Goal: Task Accomplishment & Management: Manage account settings

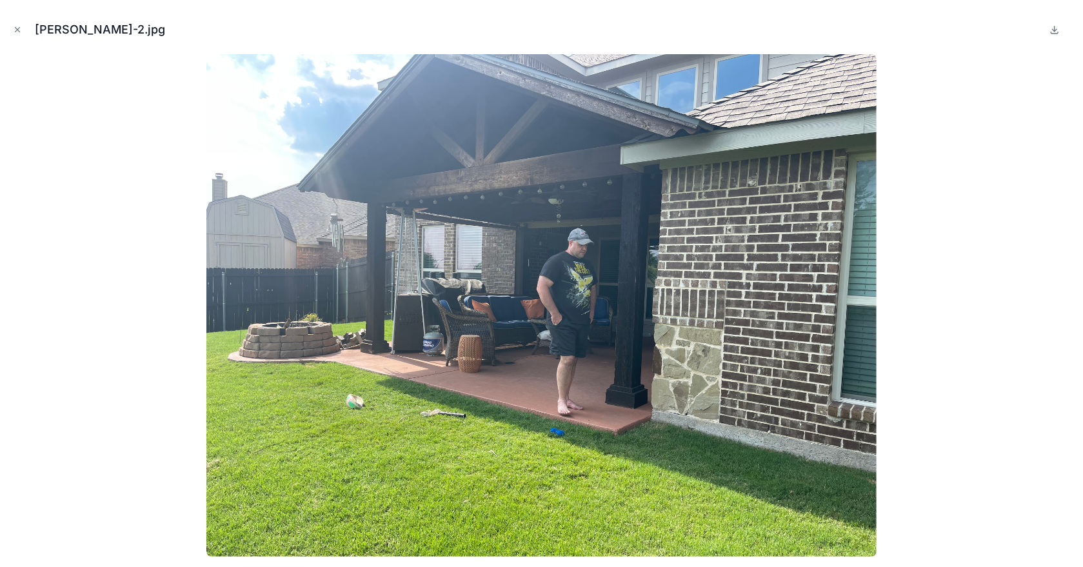
scroll to position [30, 0]
click at [18, 28] on icon "Close modal" at bounding box center [17, 29] width 9 height 9
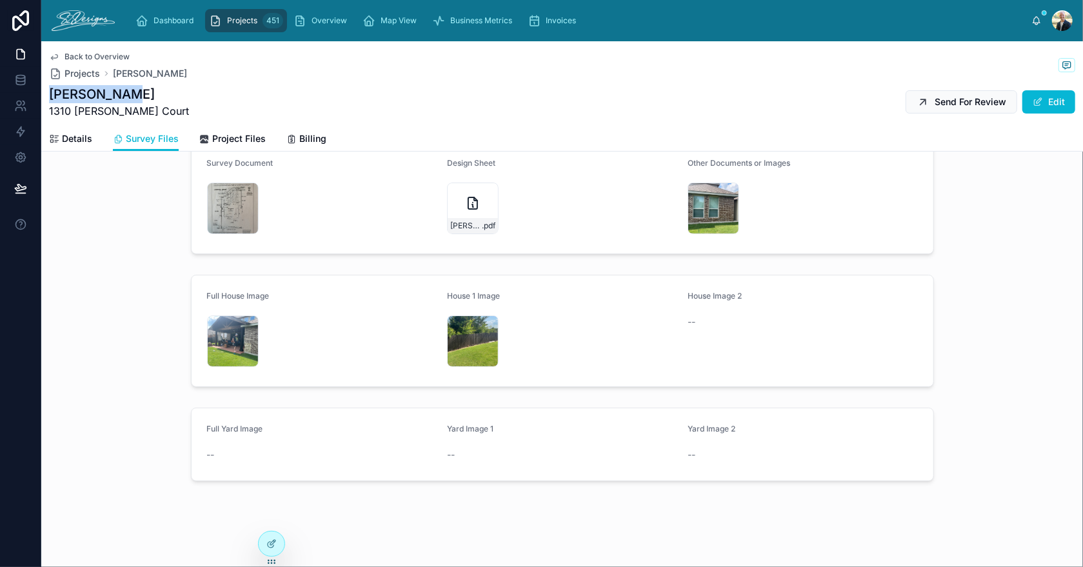
drag, startPoint x: 131, startPoint y: 97, endPoint x: 46, endPoint y: 100, distance: 85.2
click at [46, 100] on div "Back to Overview Projects [PERSON_NAME] [PERSON_NAME] 1310 [PERSON_NAME] Court …" at bounding box center [562, 96] width 1042 height 110
copy h1 "[PERSON_NAME]"
click at [67, 140] on span "Details" at bounding box center [77, 138] width 30 height 13
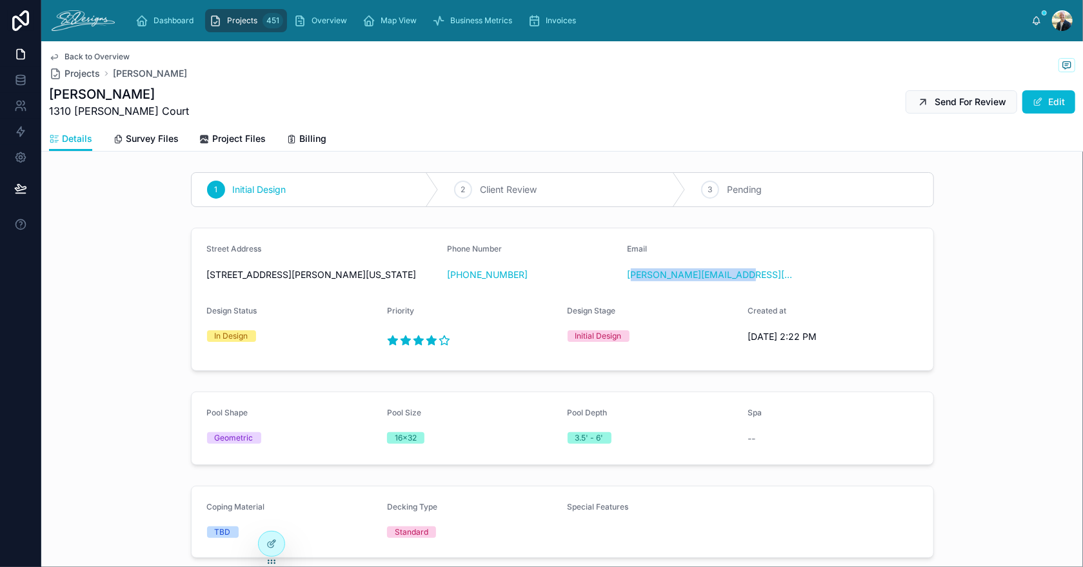
drag, startPoint x: 750, startPoint y: 284, endPoint x: 626, endPoint y: 286, distance: 123.9
click at [628, 285] on div "Email [PERSON_NAME][EMAIL_ADDRESS][PERSON_NAME][DOMAIN_NAME]" at bounding box center [713, 264] width 170 height 41
click at [775, 285] on div "Email [PERSON_NAME][EMAIL_ADDRESS][PERSON_NAME][DOMAIN_NAME]" at bounding box center [713, 264] width 170 height 41
drag, startPoint x: 754, startPoint y: 290, endPoint x: 619, endPoint y: 286, distance: 135.5
click at [619, 286] on form "Street Address [STREET_ADDRESS][PERSON_NAME][US_STATE] Phone Number [PHONE_NUMB…" at bounding box center [563, 299] width 742 height 142
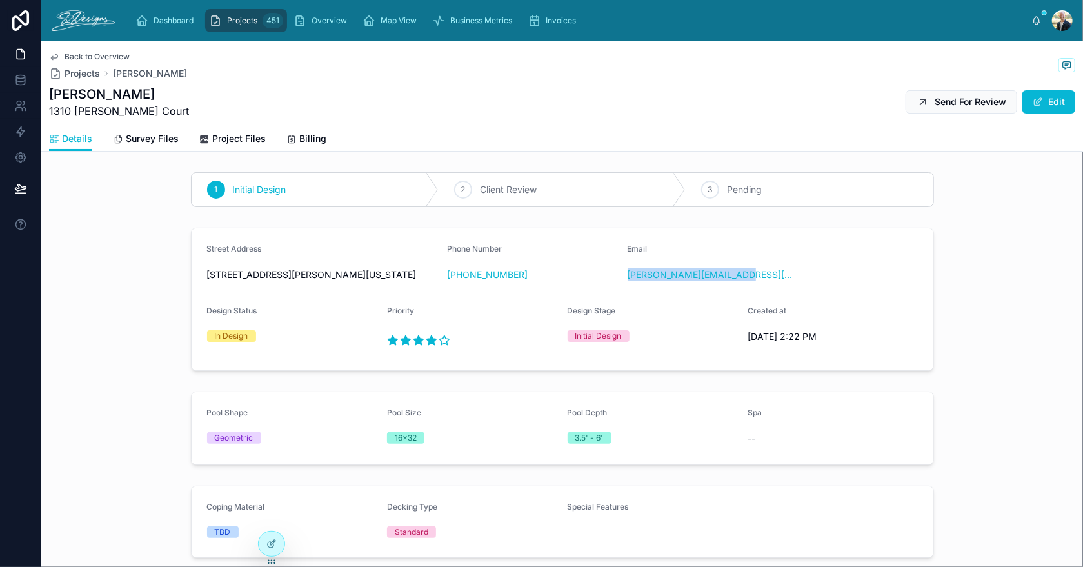
copy link "[PERSON_NAME][EMAIL_ADDRESS][PERSON_NAME][DOMAIN_NAME]"
drag, startPoint x: 534, startPoint y: 282, endPoint x: 455, endPoint y: 285, distance: 78.8
click at [455, 285] on div "Phone Number [PHONE_NUMBER]" at bounding box center [532, 264] width 170 height 41
copy link "[PHONE_NUMBER]"
click at [240, 150] on link "Project Files" at bounding box center [232, 140] width 66 height 26
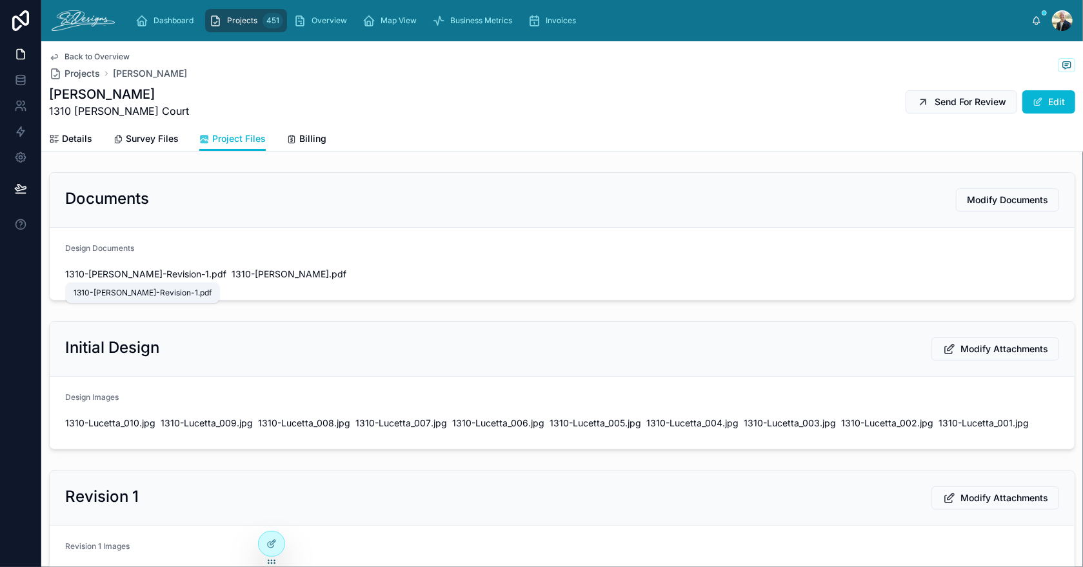
click at [134, 270] on span "1310-[PERSON_NAME]-Revision-1" at bounding box center [137, 274] width 144 height 13
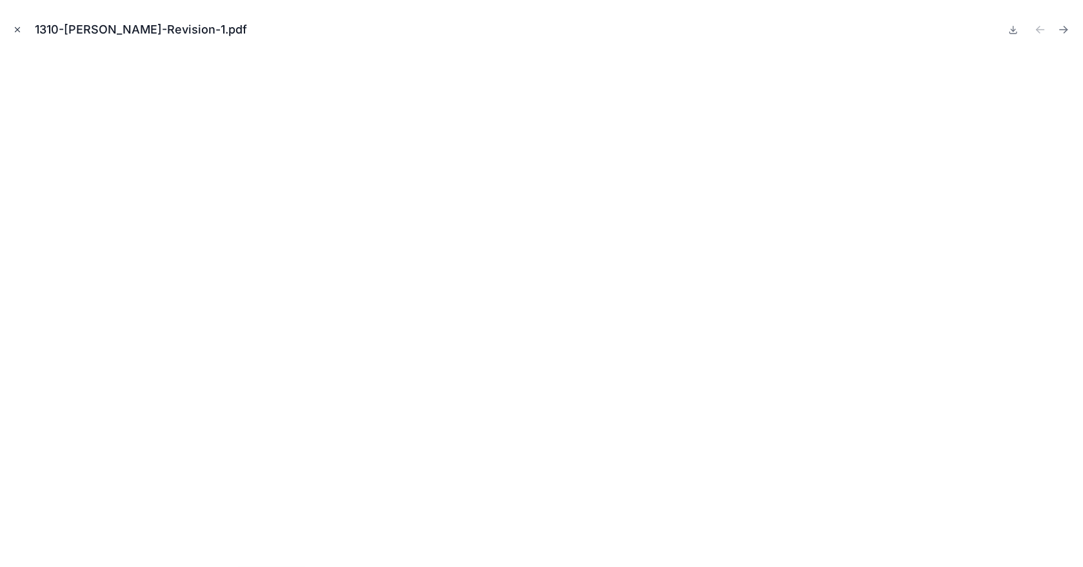
click at [16, 27] on icon "Close modal" at bounding box center [17, 29] width 9 height 9
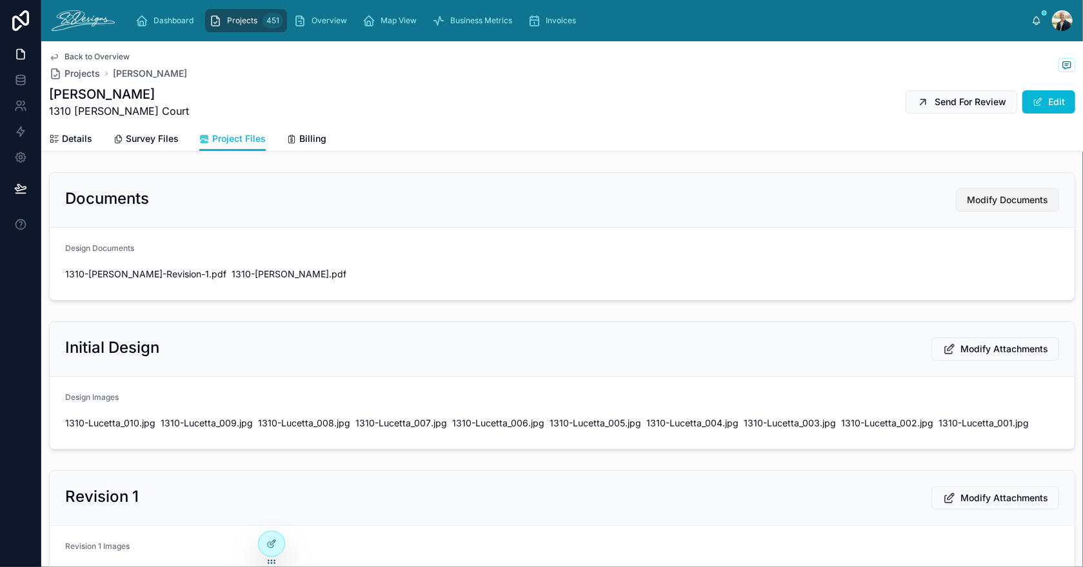
click at [1002, 200] on span "Modify Documents" at bounding box center [1007, 199] width 81 height 13
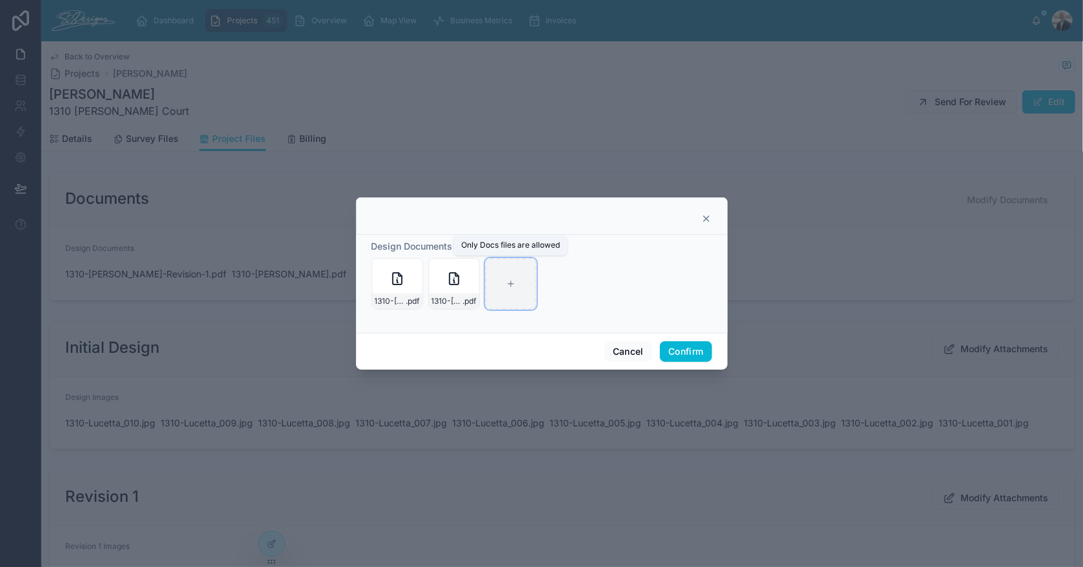
click at [509, 279] on icon at bounding box center [510, 283] width 9 height 9
type input "**********"
click at [675, 348] on button "Confirm" at bounding box center [686, 351] width 52 height 21
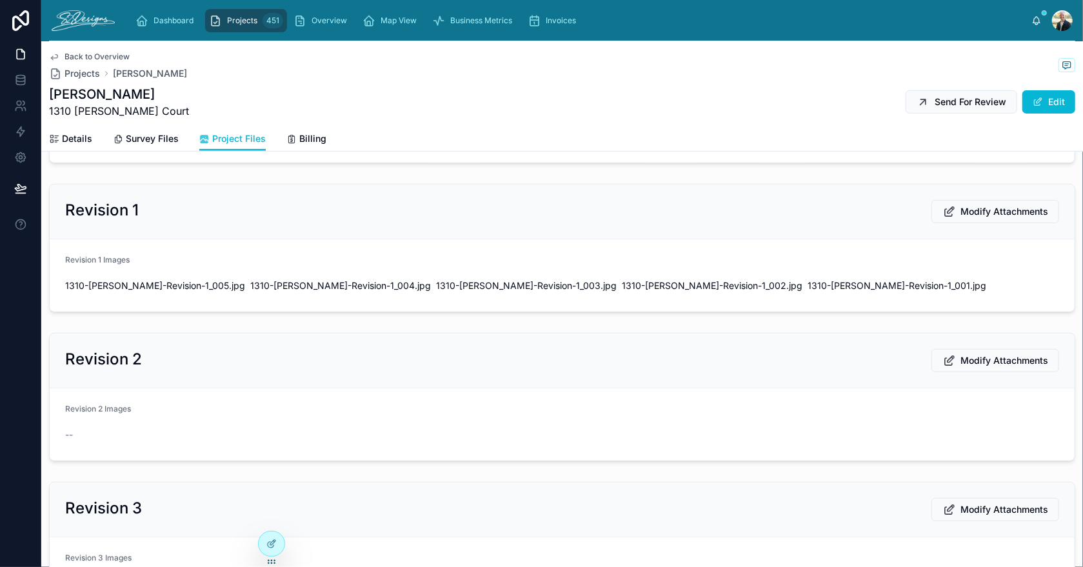
scroll to position [386, 0]
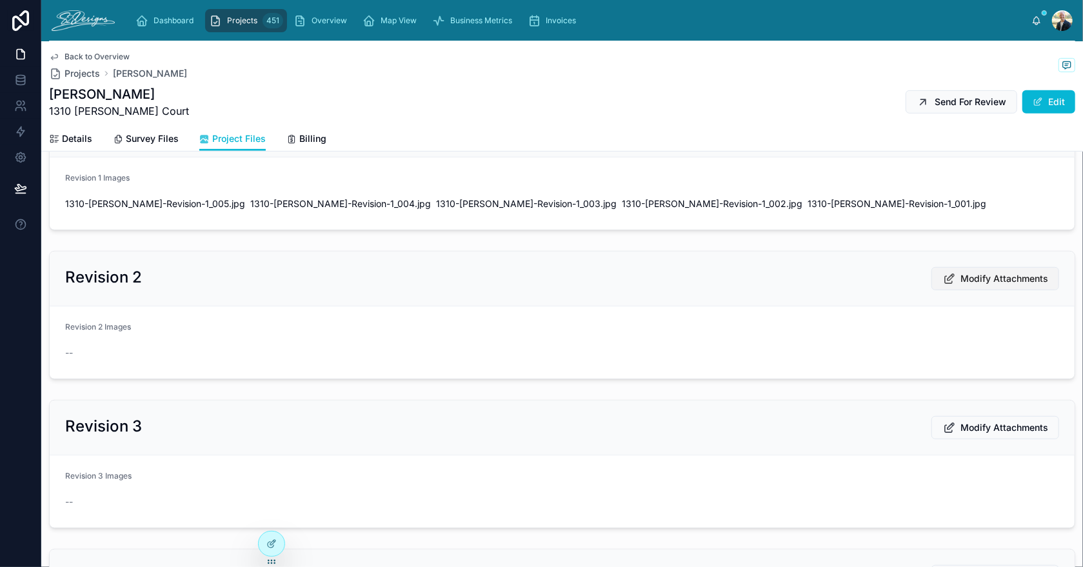
click at [972, 282] on button "Modify Attachments" at bounding box center [995, 278] width 128 height 23
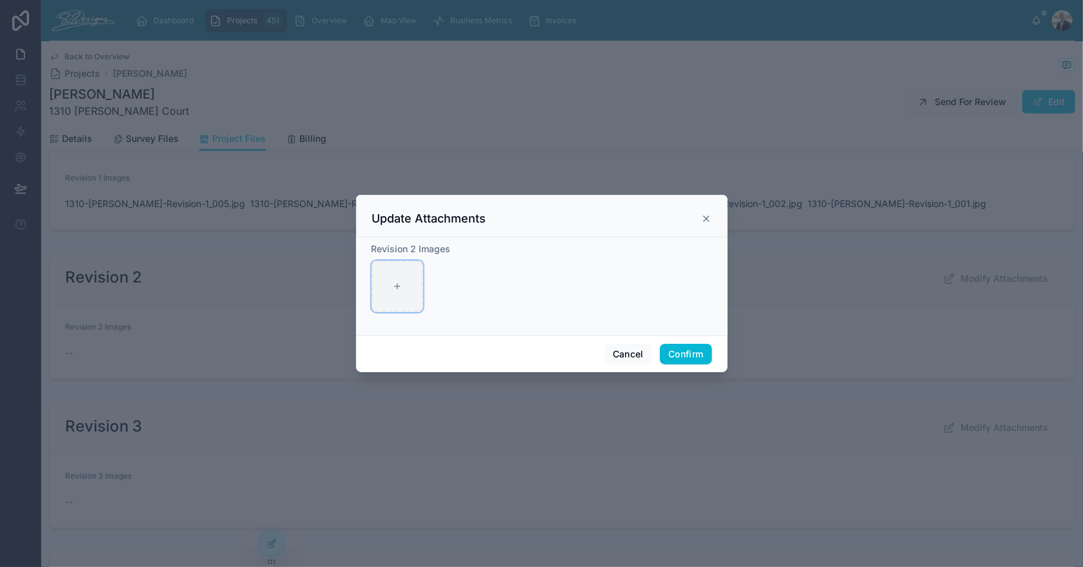
click at [377, 272] on div at bounding box center [397, 287] width 52 height 52
type input "**********"
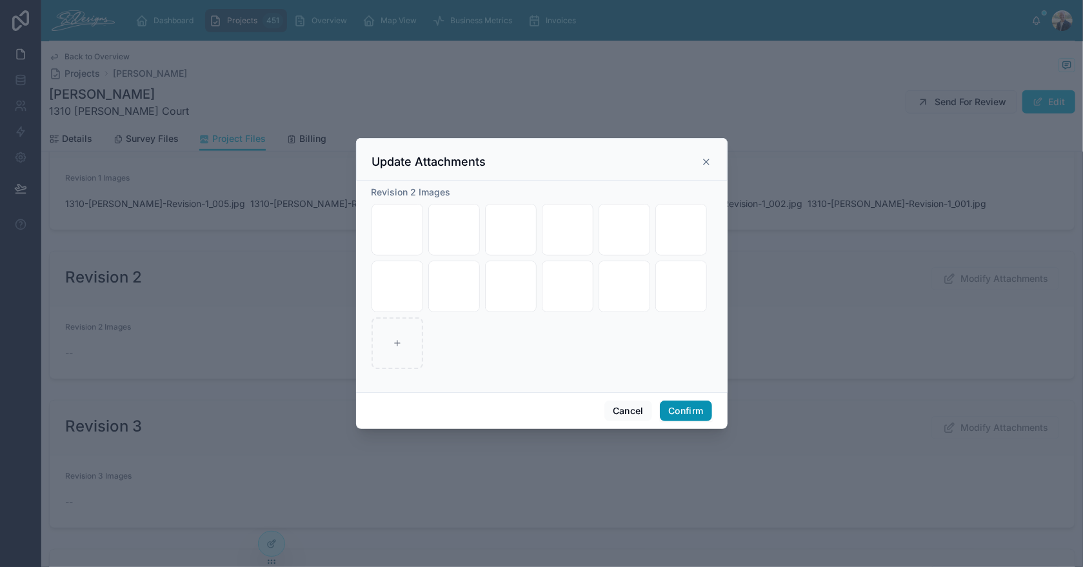
click at [688, 417] on button "Confirm" at bounding box center [686, 411] width 52 height 21
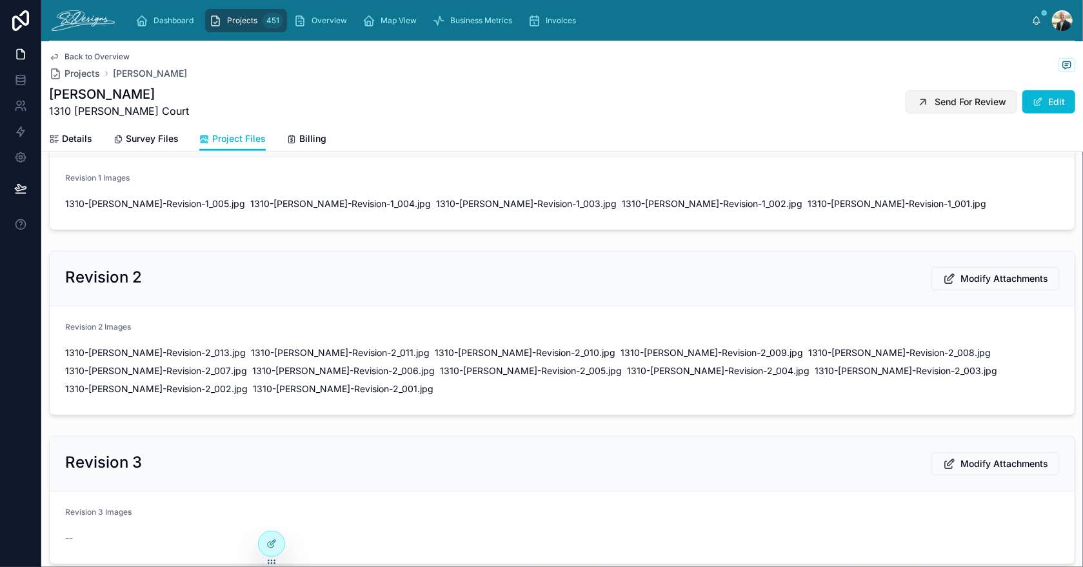
click at [940, 101] on span "Send For Review" at bounding box center [971, 101] width 72 height 13
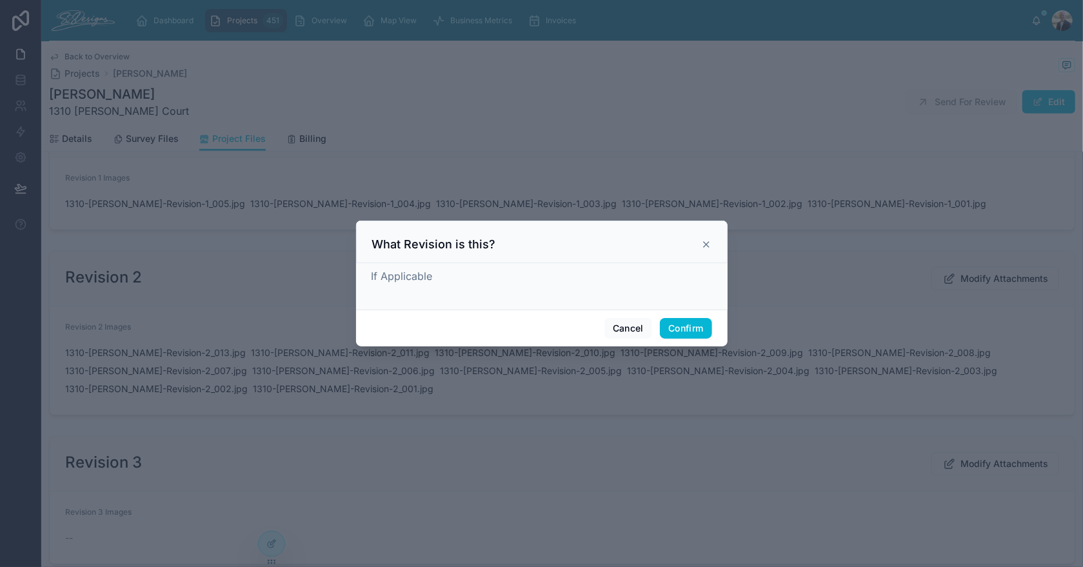
click at [515, 279] on div "If Applicable" at bounding box center [541, 275] width 341 height 15
click at [513, 273] on div "If Applicable" at bounding box center [541, 275] width 341 height 15
click at [505, 299] on div "If Applicable" at bounding box center [541, 283] width 341 height 31
click at [502, 305] on div "If Applicable" at bounding box center [541, 286] width 371 height 46
click at [439, 294] on div "If Applicable" at bounding box center [541, 283] width 341 height 31
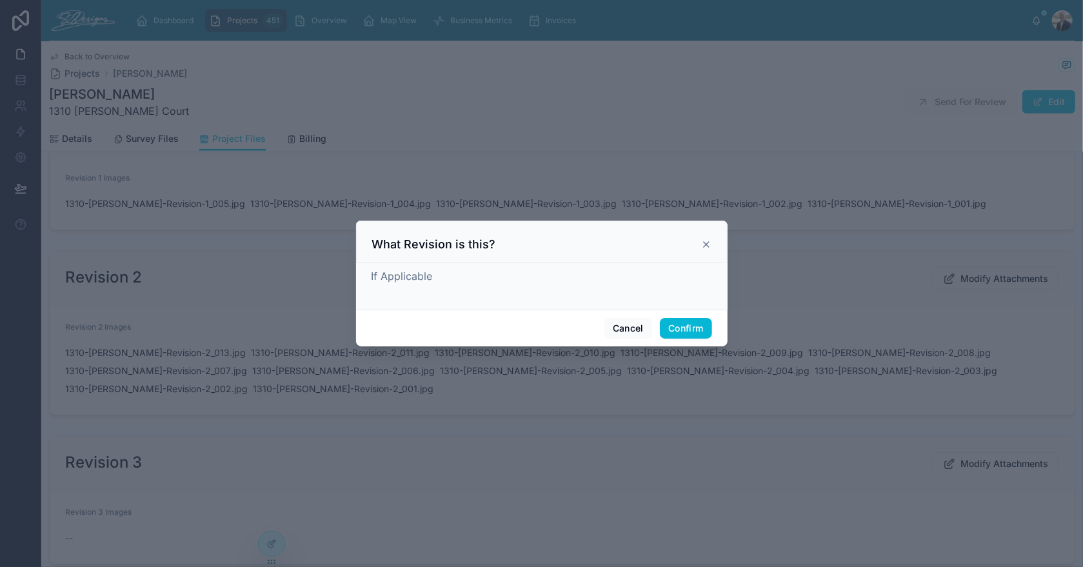
click at [395, 273] on span "If Applicable" at bounding box center [401, 276] width 61 height 13
click at [402, 290] on div "If Applicable" at bounding box center [541, 283] width 341 height 31
click at [408, 275] on span "If Applicable" at bounding box center [401, 276] width 61 height 13
drag, startPoint x: 415, startPoint y: 272, endPoint x: 436, endPoint y: 279, distance: 21.8
click at [416, 273] on span "If Applicable" at bounding box center [401, 276] width 61 height 13
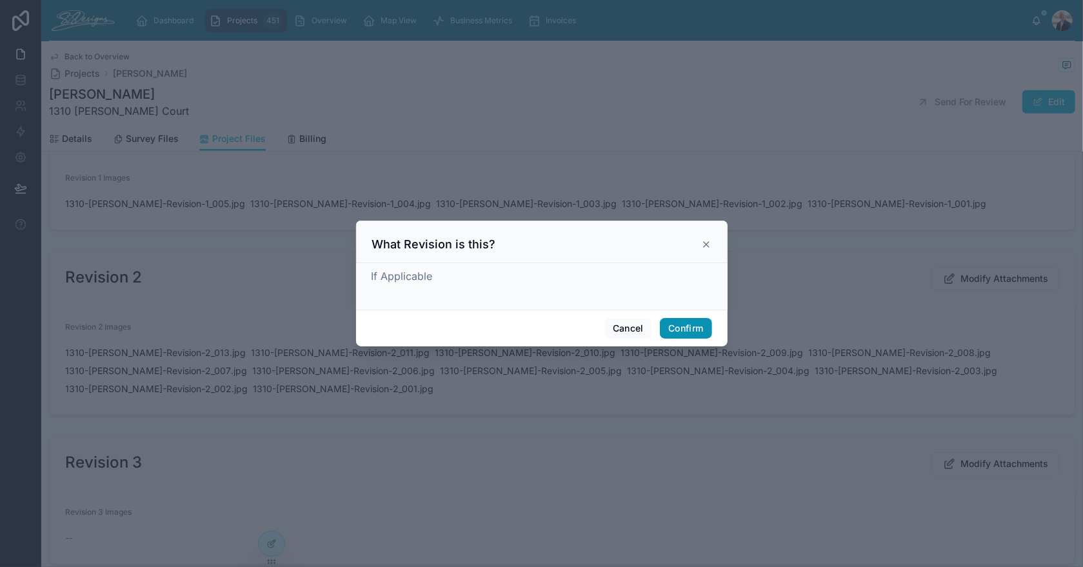
click at [687, 330] on button "Confirm" at bounding box center [686, 328] width 52 height 21
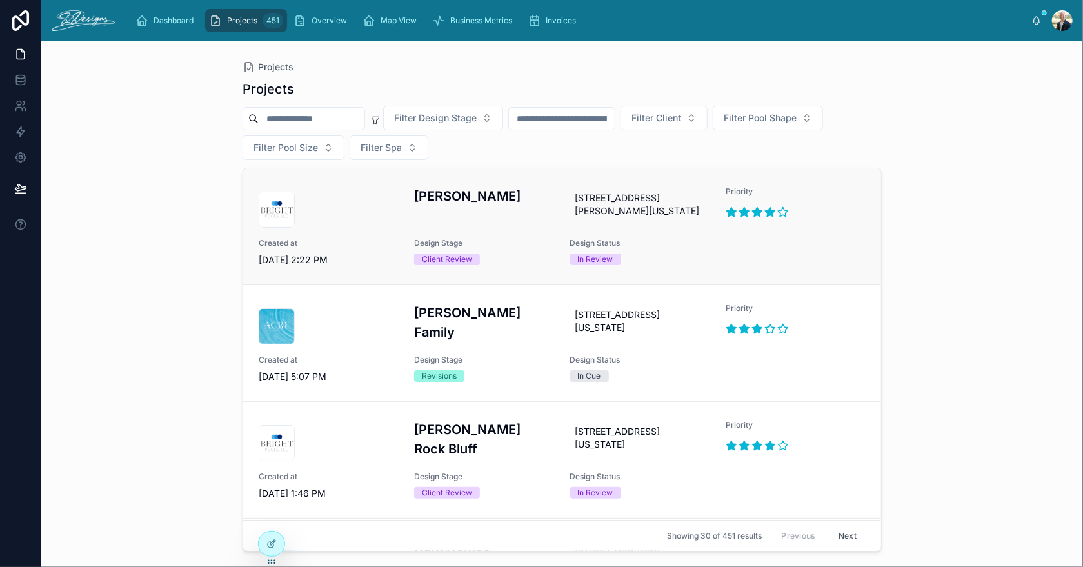
click at [530, 223] on div "[PERSON_NAME]" at bounding box center [484, 206] width 140 height 41
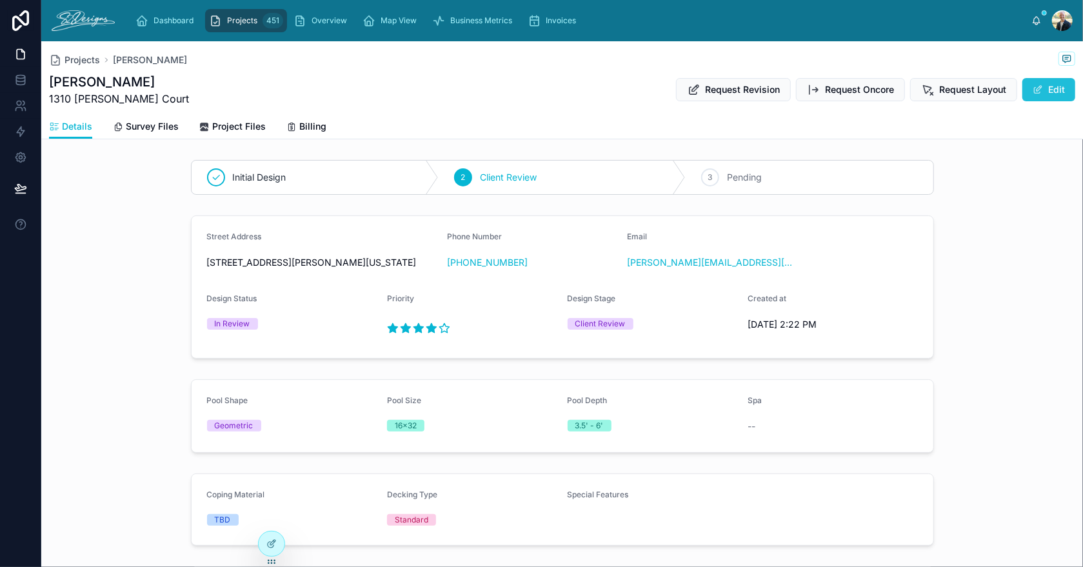
click at [1033, 87] on span at bounding box center [1038, 89] width 10 height 10
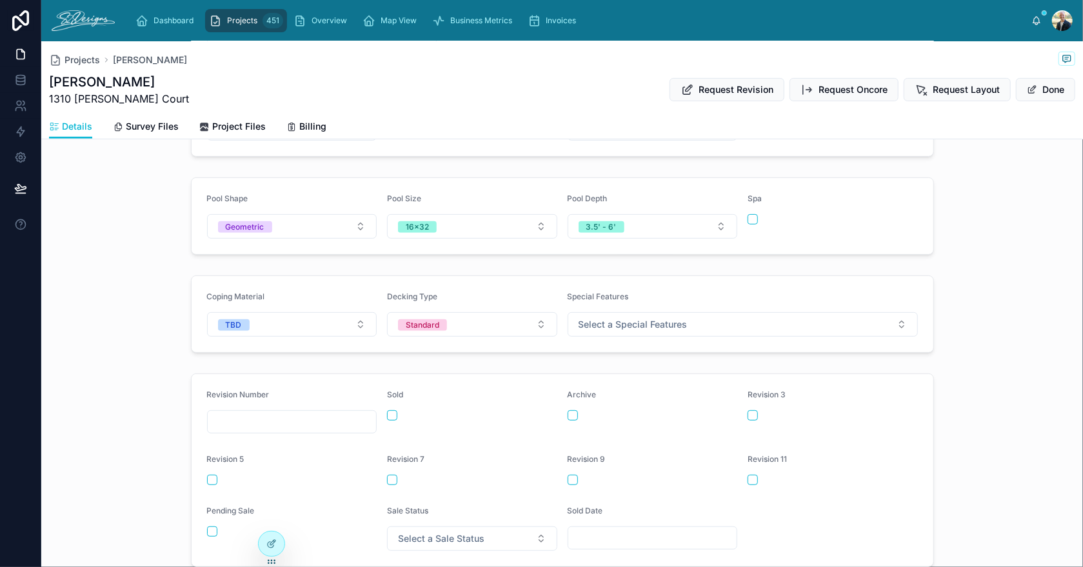
scroll to position [322, 0]
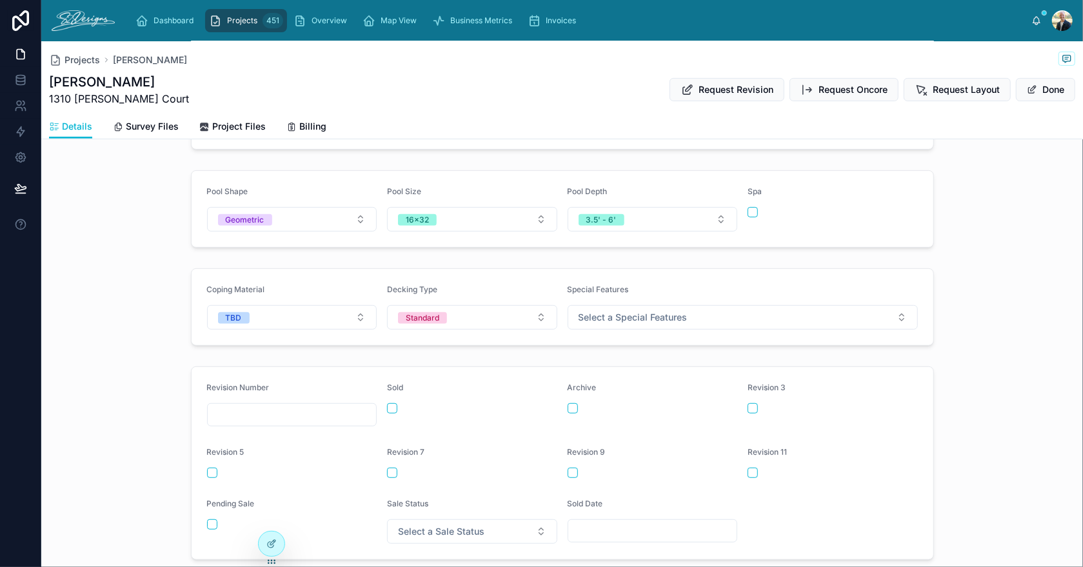
click at [262, 410] on input "text" at bounding box center [292, 415] width 169 height 18
type input "**********"
click at [170, 379] on div "**********" at bounding box center [562, 463] width 1042 height 204
click at [1044, 90] on button "Done" at bounding box center [1045, 89] width 59 height 23
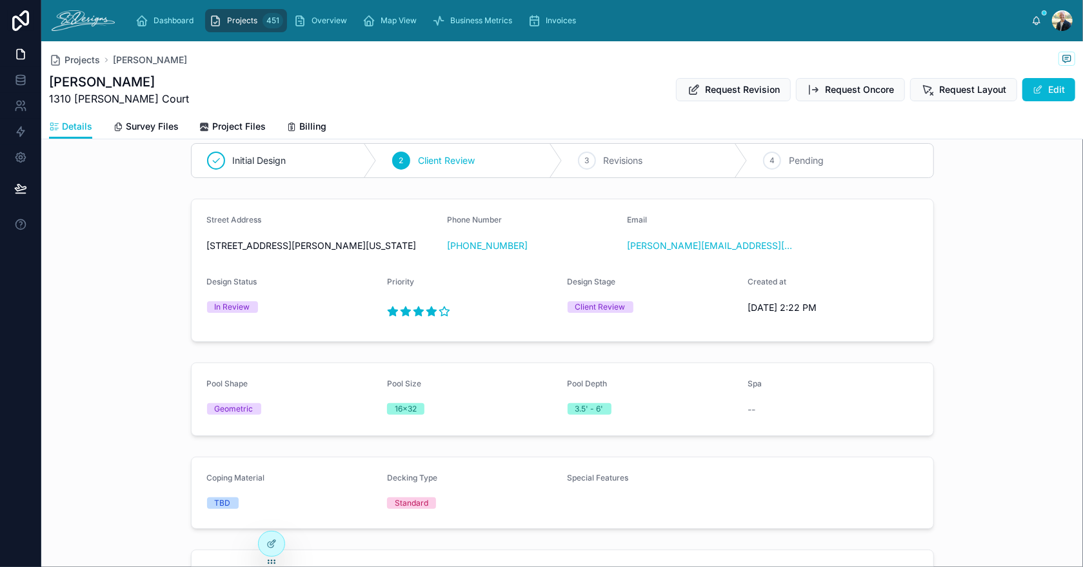
scroll to position [0, 0]
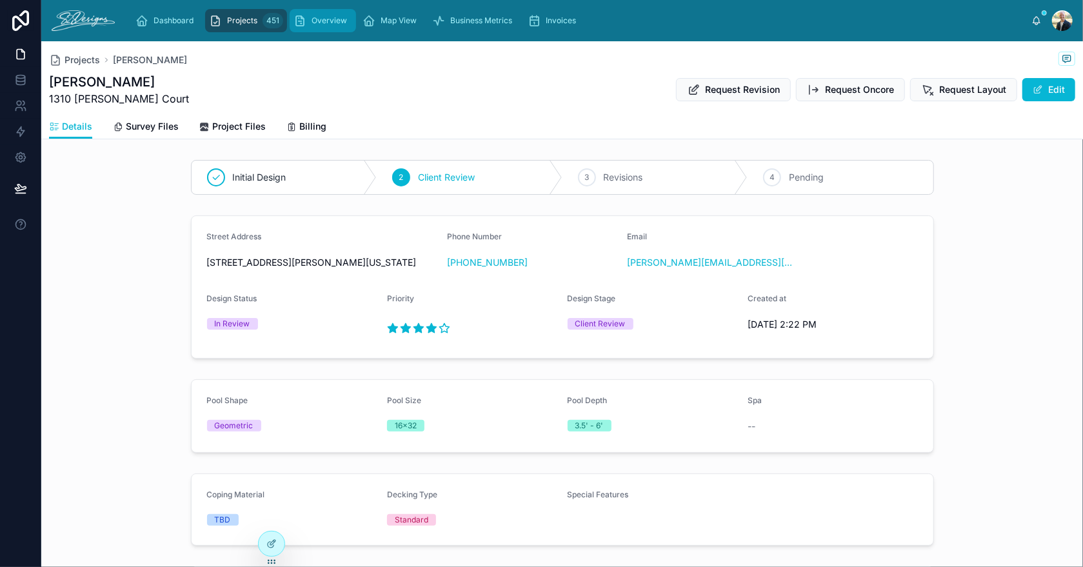
click at [351, 25] on link "Overview" at bounding box center [323, 20] width 66 height 23
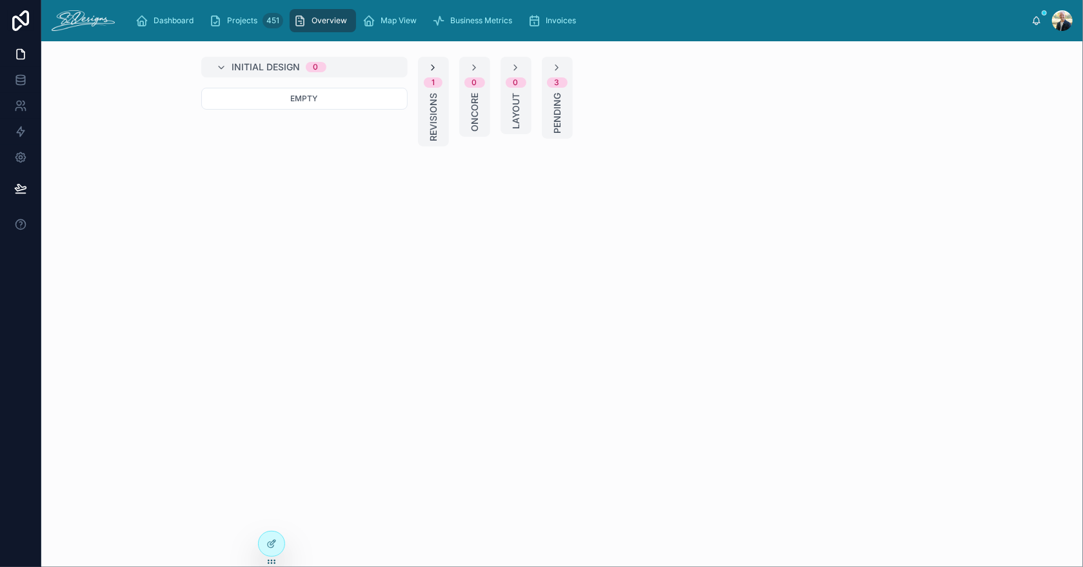
click at [430, 64] on icon at bounding box center [433, 68] width 10 height 10
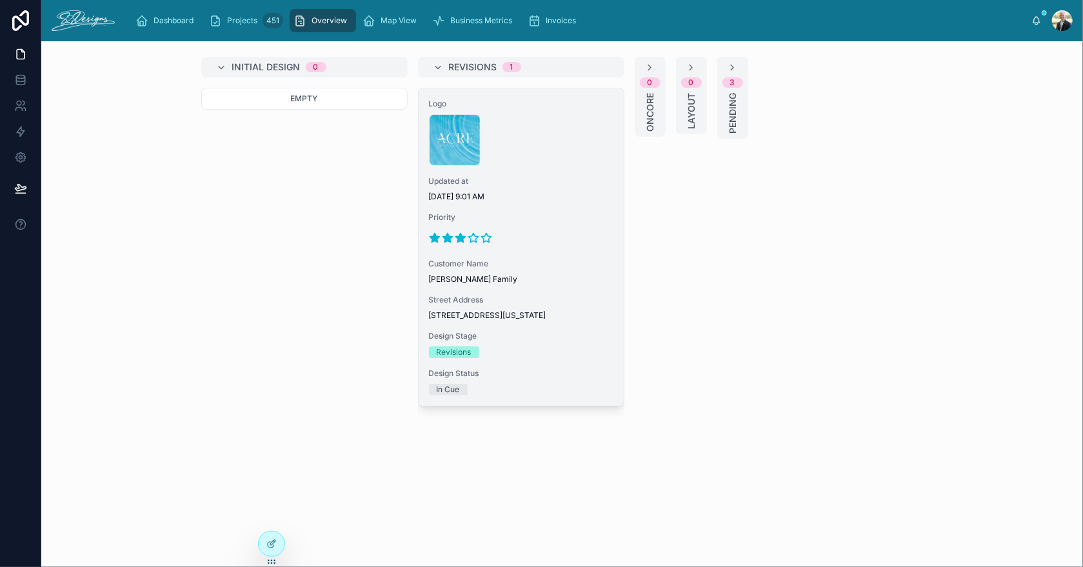
click at [572, 252] on div "Logo Untitled-1 .png Updated at [DATE] 9:01 AM Priority Customer Name [PERSON_N…" at bounding box center [521, 246] width 205 height 317
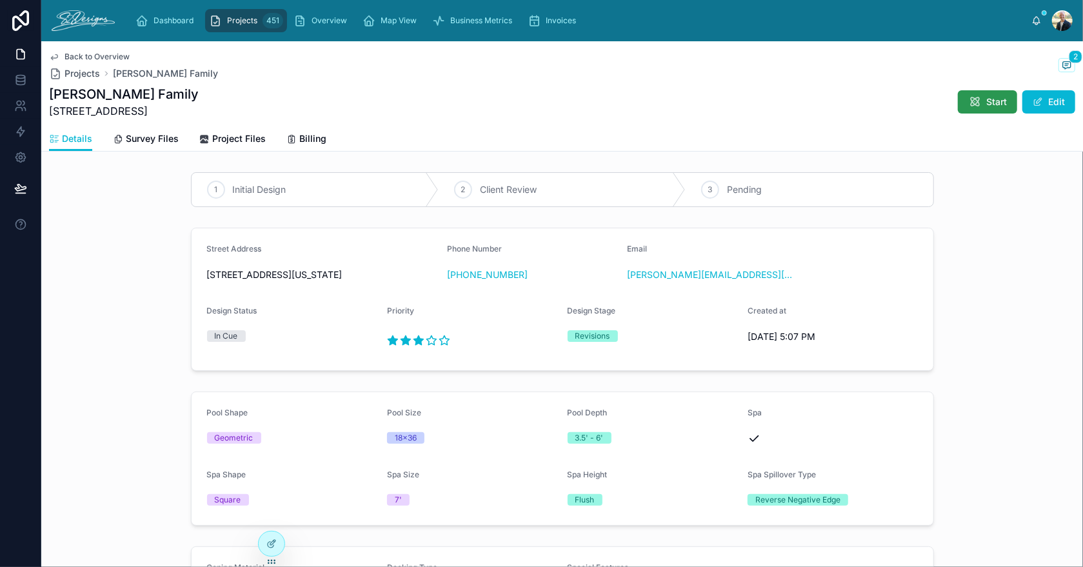
click at [958, 110] on button "Start" at bounding box center [987, 101] width 59 height 23
click at [1063, 66] on icon at bounding box center [1067, 64] width 8 height 7
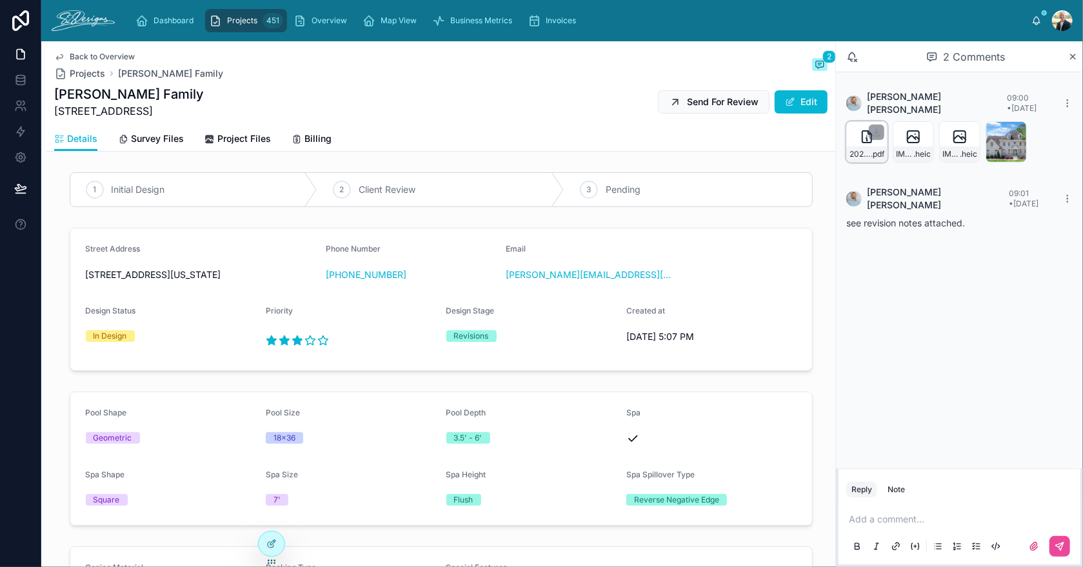
click at [860, 129] on icon at bounding box center [866, 136] width 15 height 15
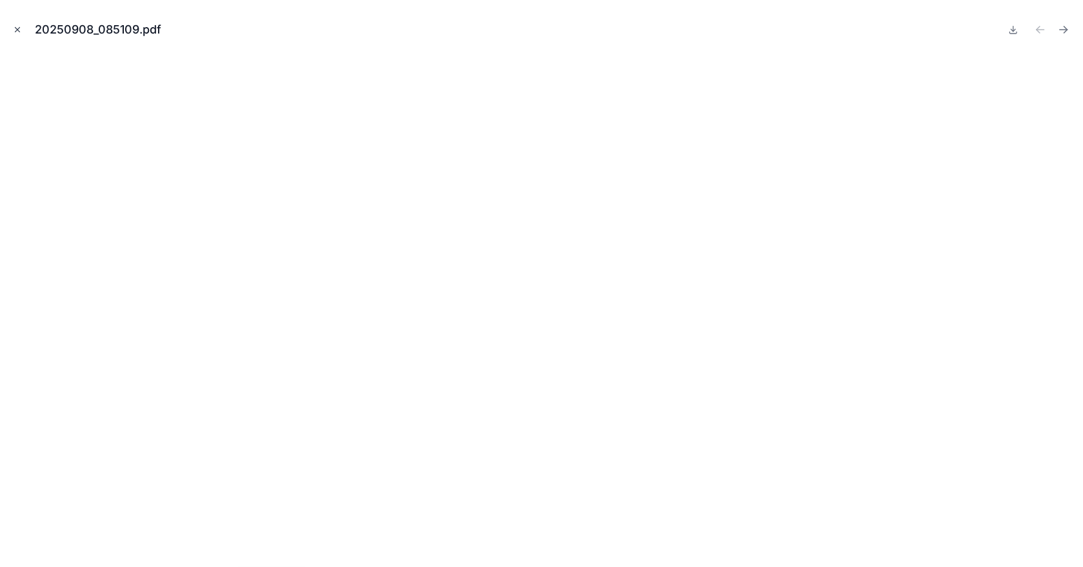
click at [20, 31] on icon "Close modal" at bounding box center [17, 29] width 9 height 9
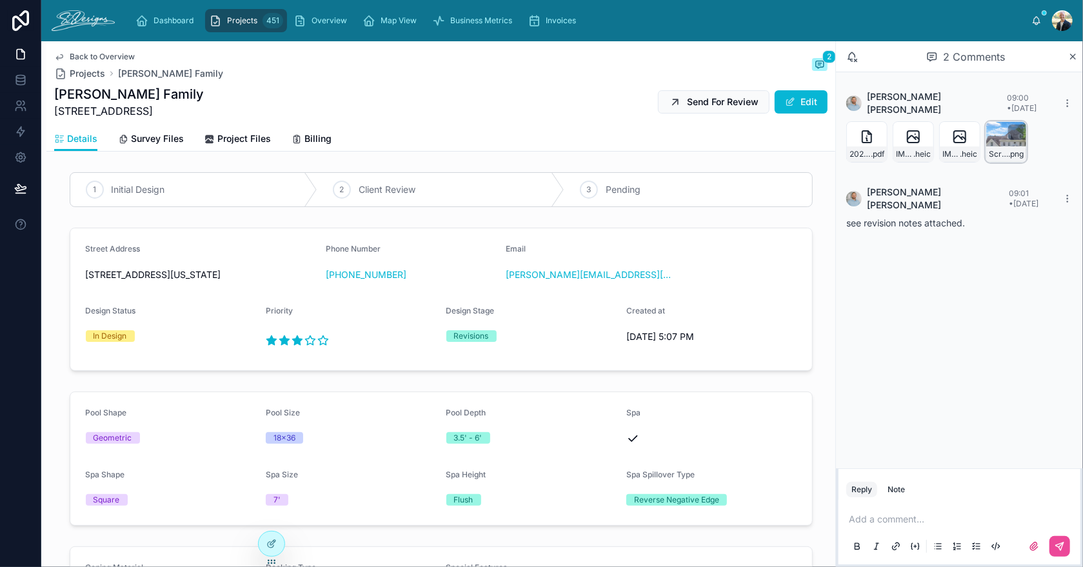
click at [997, 128] on div "Screenshot-2025-09-08-at-8.52.17-AM .png" at bounding box center [1005, 141] width 41 height 41
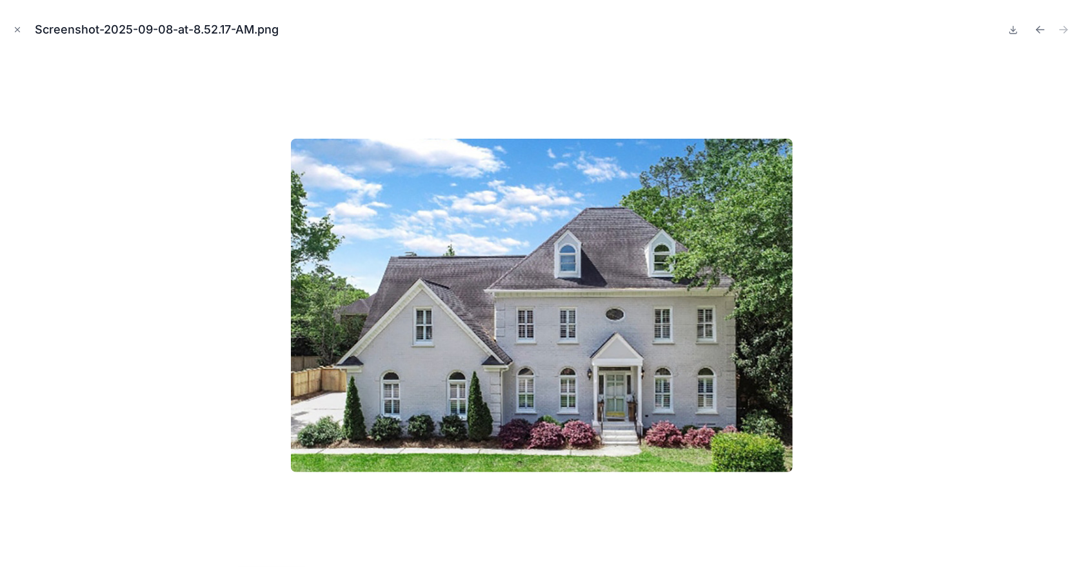
click at [15, 27] on icon "Close modal" at bounding box center [17, 29] width 9 height 9
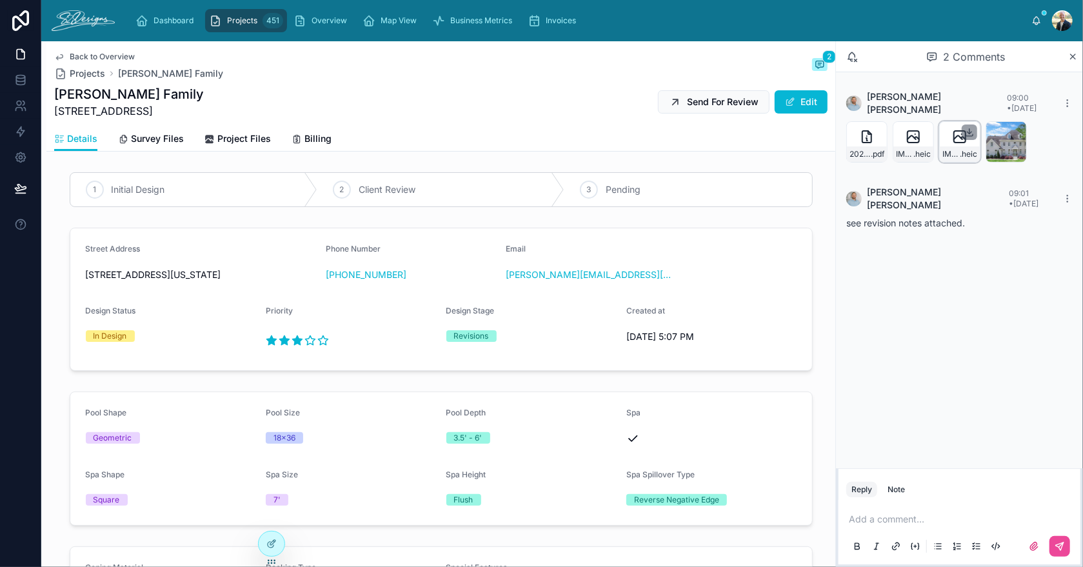
click at [967, 127] on icon at bounding box center [969, 132] width 10 height 10
click at [922, 127] on icon at bounding box center [923, 132] width 10 height 10
click at [861, 149] on span "20250908_085109" at bounding box center [859, 154] width 21 height 10
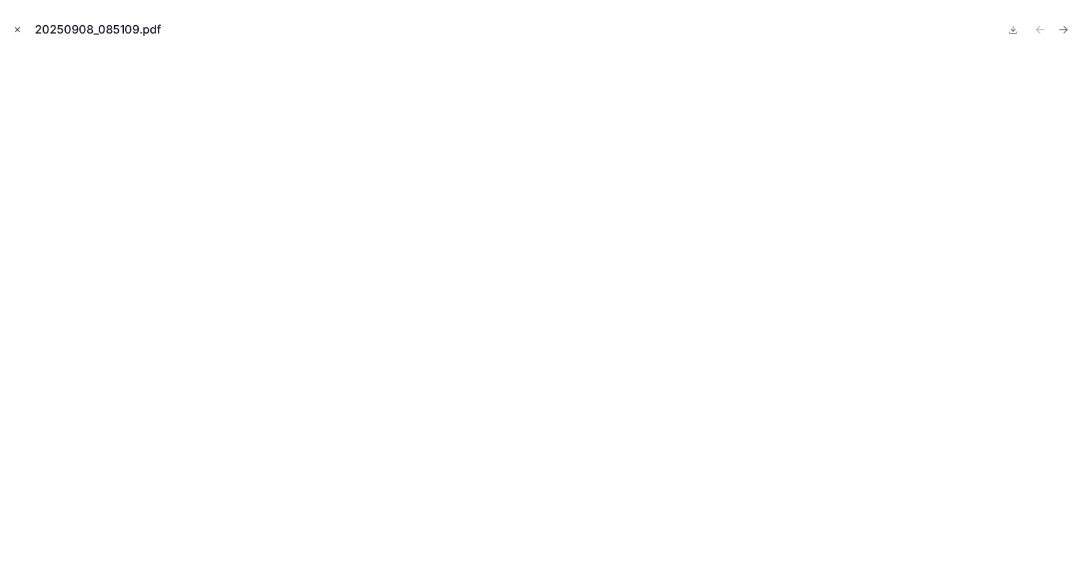
click at [11, 30] on button "Close modal" at bounding box center [17, 30] width 14 height 14
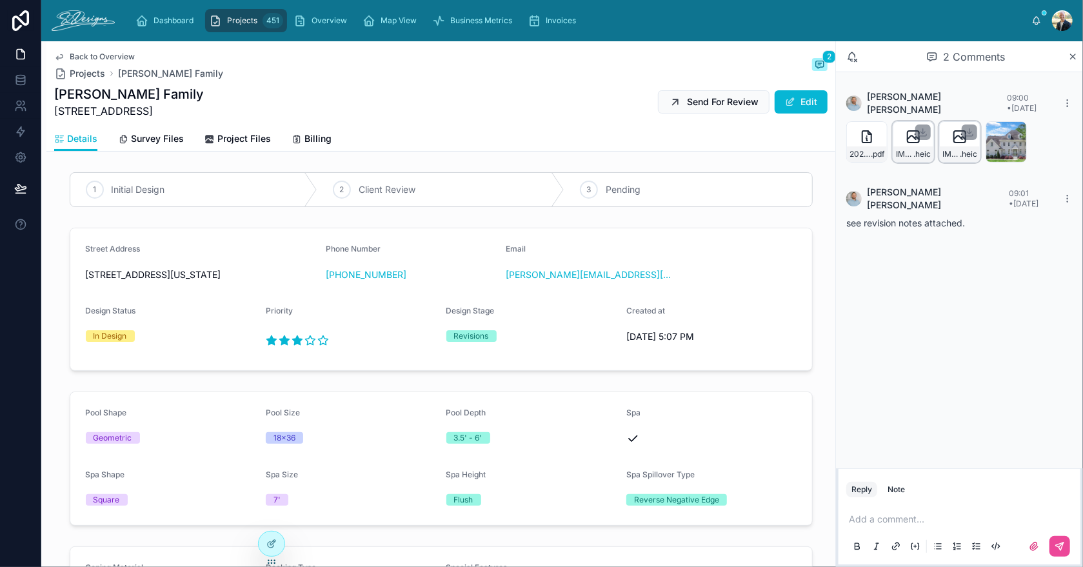
click at [93, 59] on span "Back to Overview" at bounding box center [102, 57] width 65 height 10
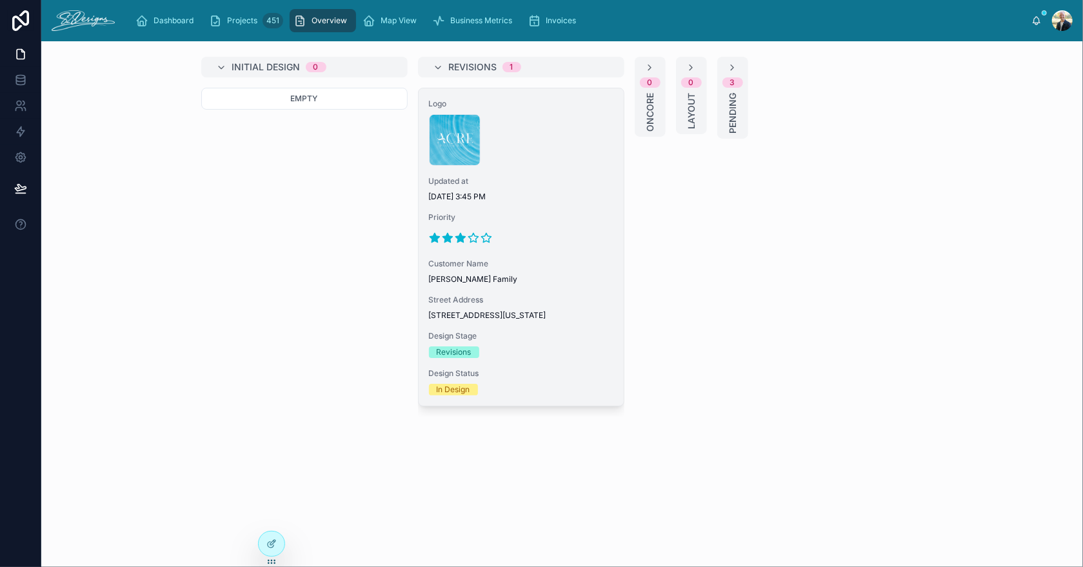
click at [513, 208] on div "Logo Untitled-1 .png Updated at [DATE] 3:45 PM Priority Customer Name [PERSON_N…" at bounding box center [521, 246] width 205 height 317
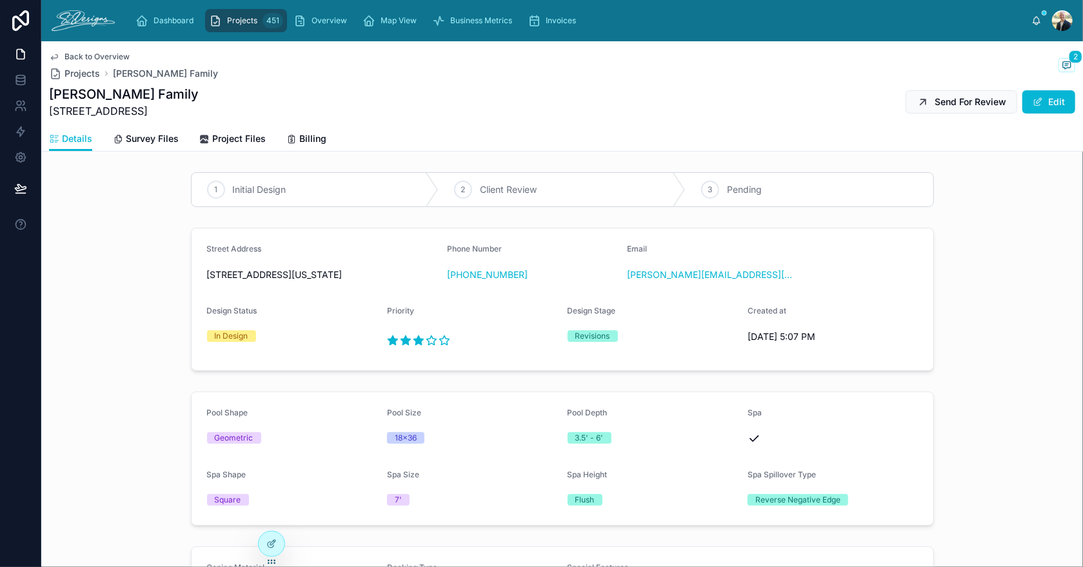
click at [93, 57] on span "Back to Overview" at bounding box center [96, 57] width 65 height 10
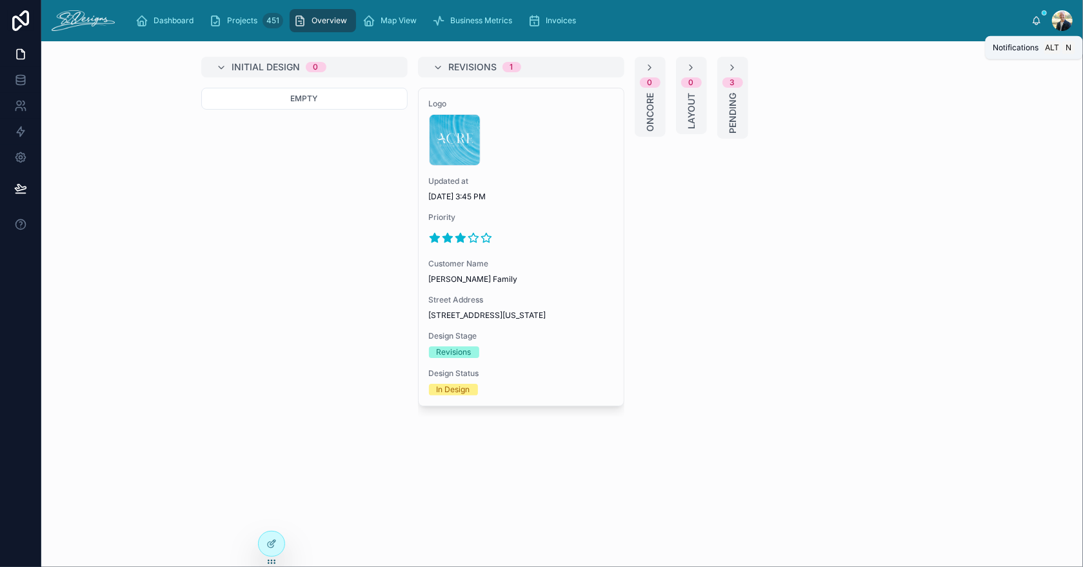
click at [1035, 17] on icon at bounding box center [1036, 20] width 10 height 10
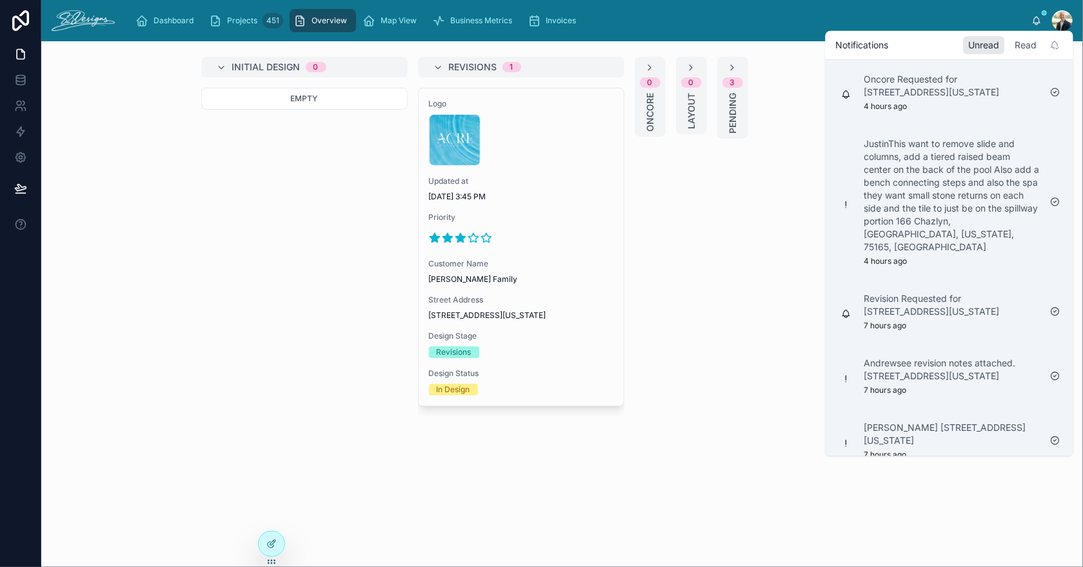
click at [1027, 42] on div "Read" at bounding box center [1026, 45] width 32 height 18
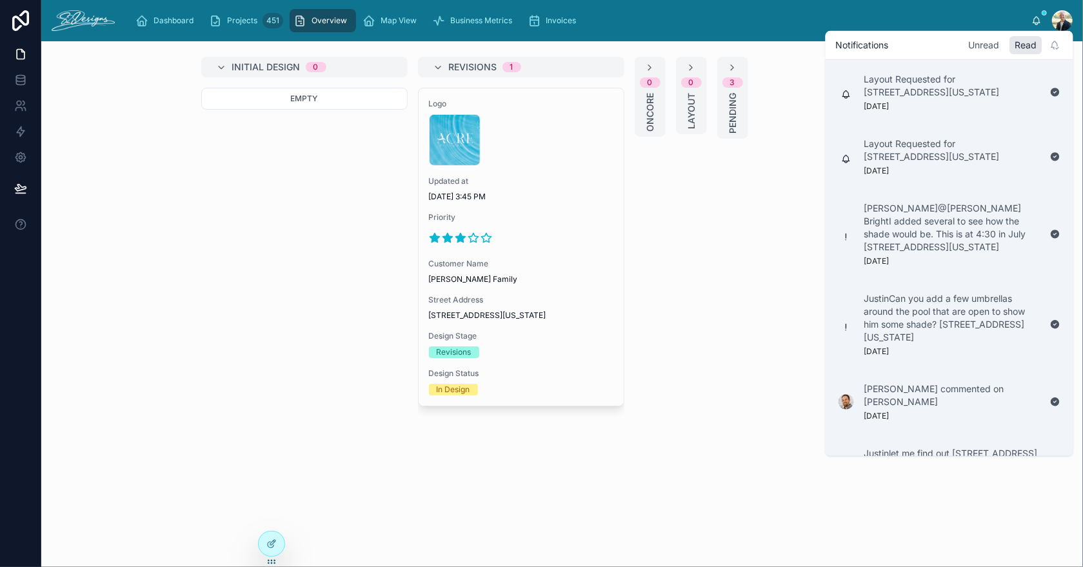
click at [990, 45] on div "Unread" at bounding box center [984, 45] width 41 height 18
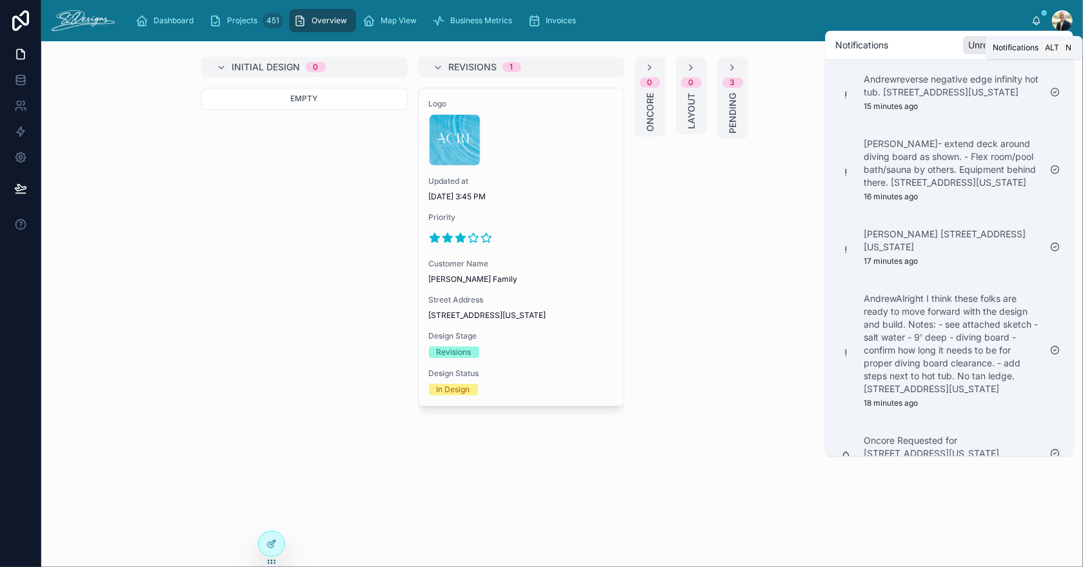
click at [1033, 17] on icon at bounding box center [1036, 20] width 10 height 10
click at [992, 13] on div "Dashboard Projects 451 Overview Map View Business Metrics Invoices" at bounding box center [578, 20] width 906 height 28
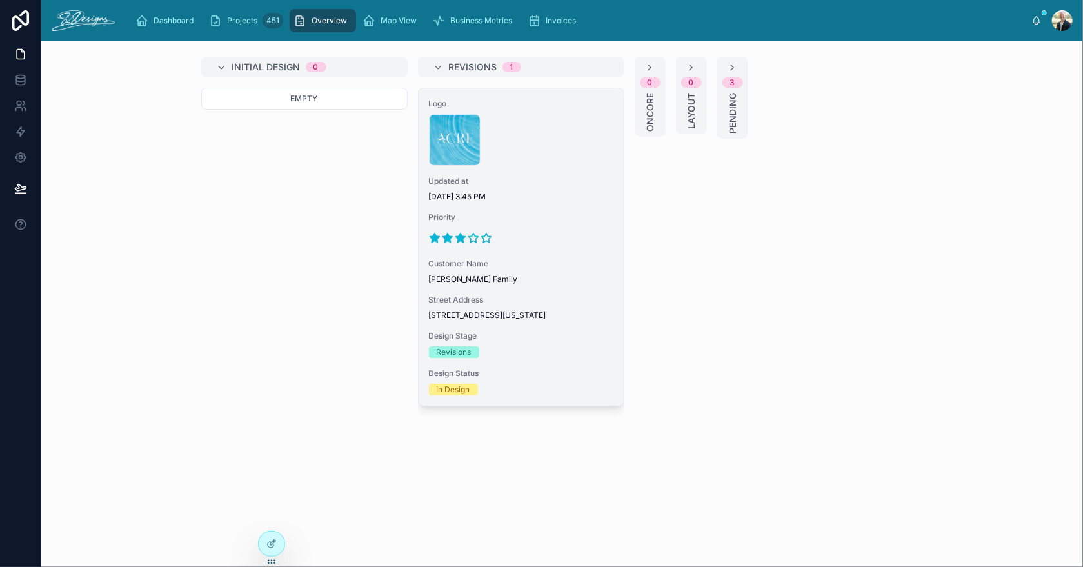
click at [539, 192] on span "[DATE] 3:45 PM" at bounding box center [521, 197] width 184 height 10
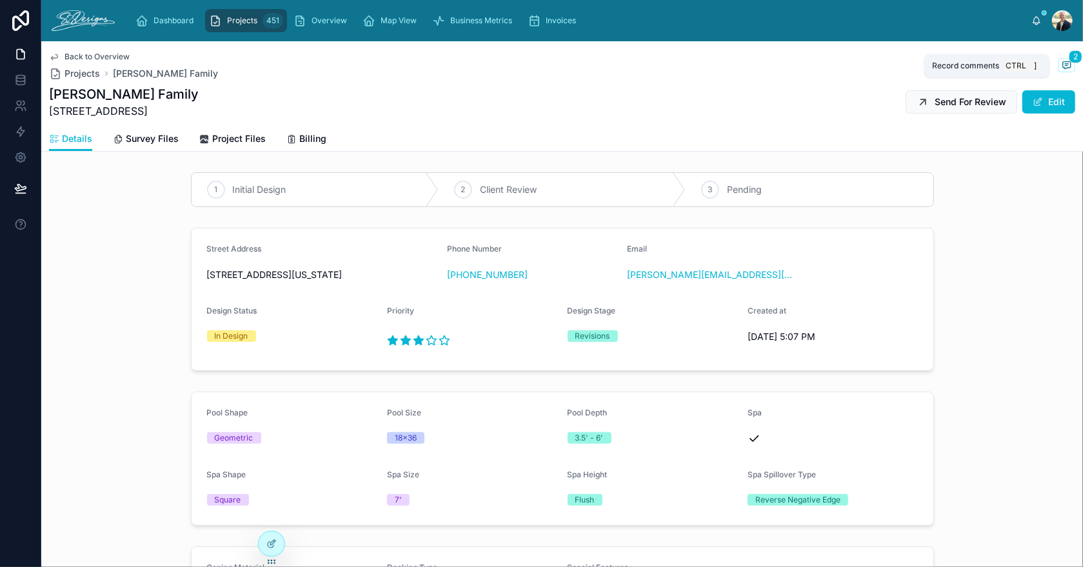
click at [1063, 63] on icon at bounding box center [1067, 64] width 8 height 7
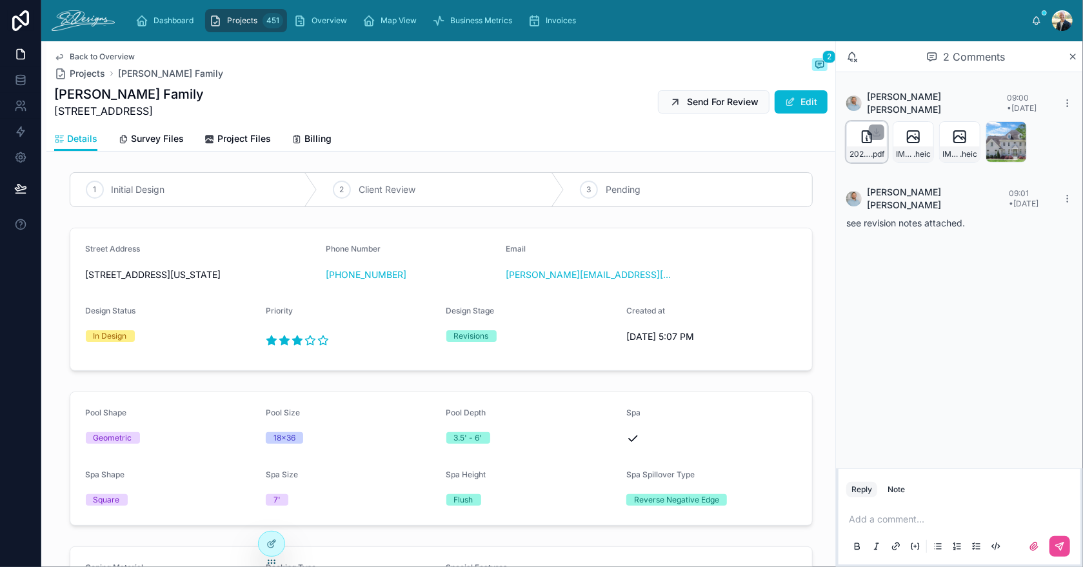
click at [861, 130] on icon at bounding box center [866, 136] width 15 height 15
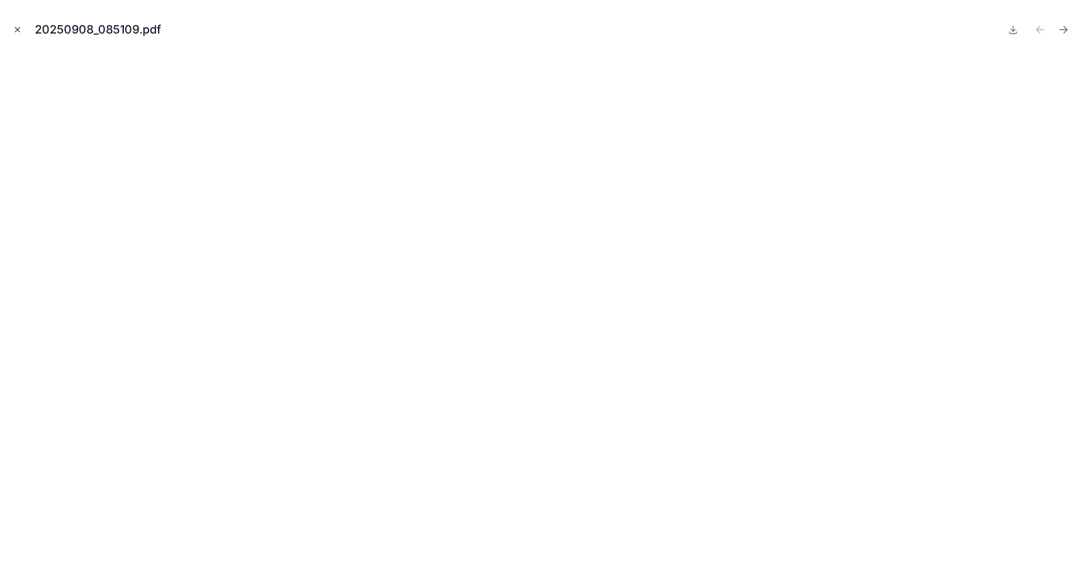
click at [15, 27] on icon "Close modal" at bounding box center [17, 29] width 9 height 9
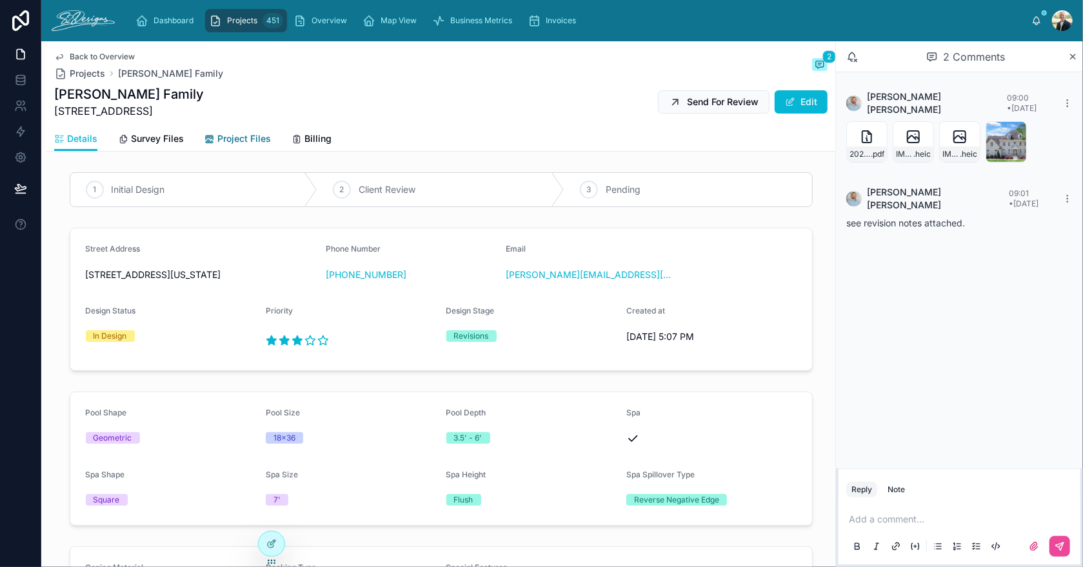
click at [237, 134] on span "Project Files" at bounding box center [244, 138] width 54 height 13
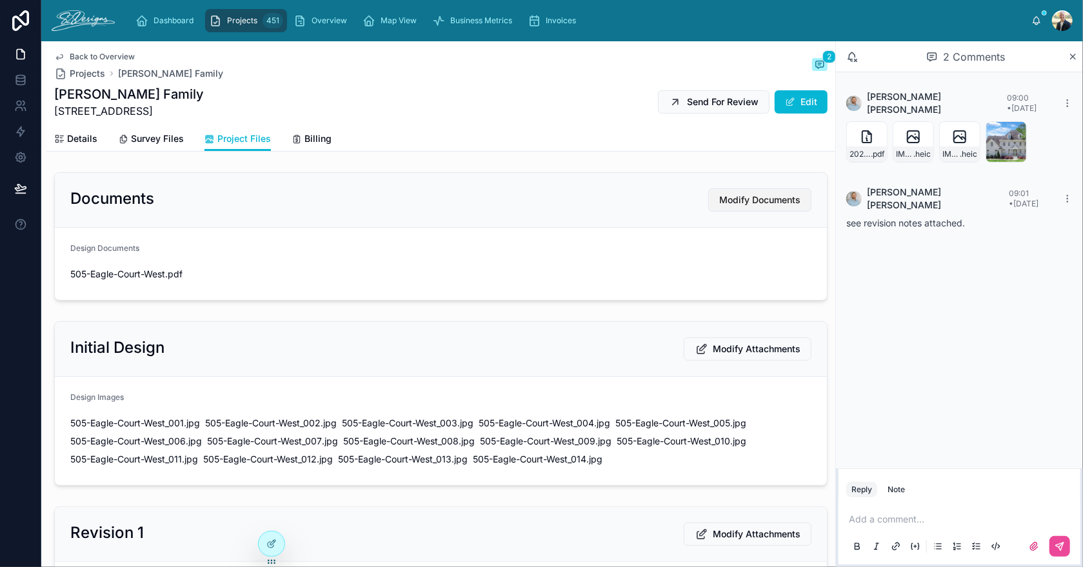
click at [726, 199] on span "Modify Documents" at bounding box center [759, 199] width 81 height 13
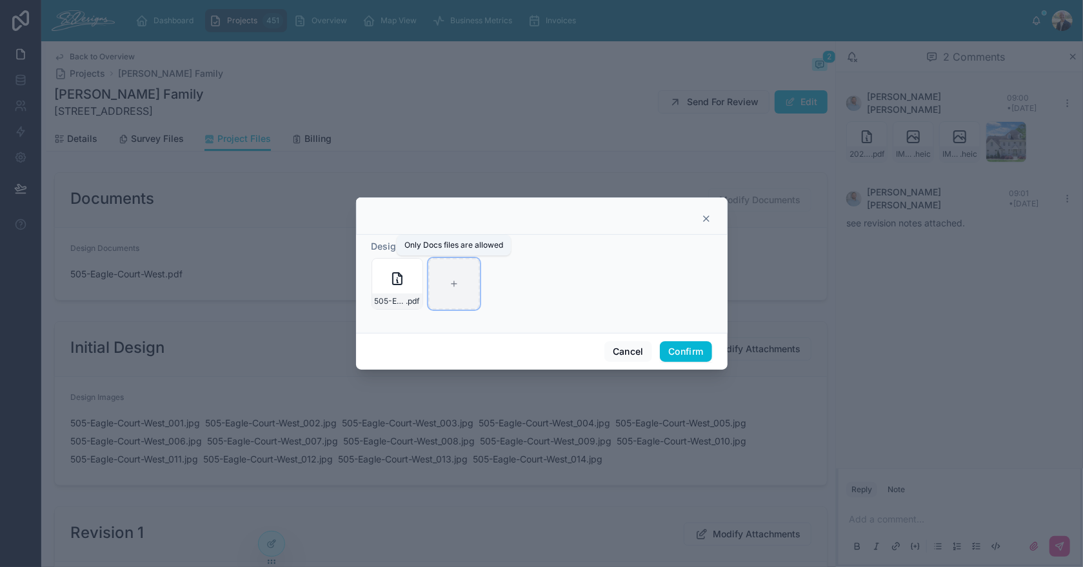
click at [454, 285] on icon at bounding box center [454, 283] width 9 height 9
type input "**********"
click at [670, 350] on button "Confirm" at bounding box center [686, 351] width 52 height 21
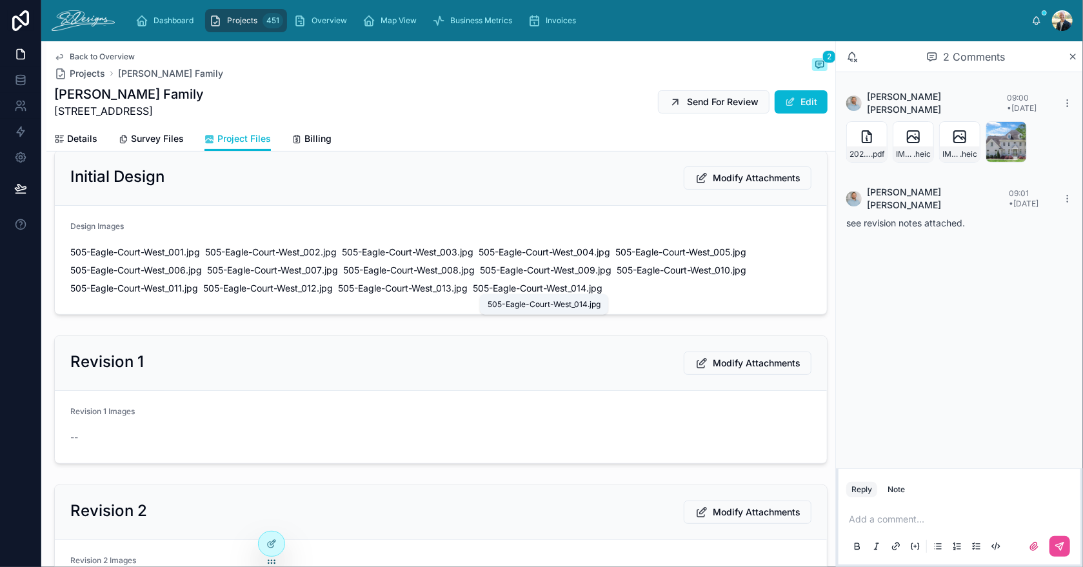
scroll to position [193, 0]
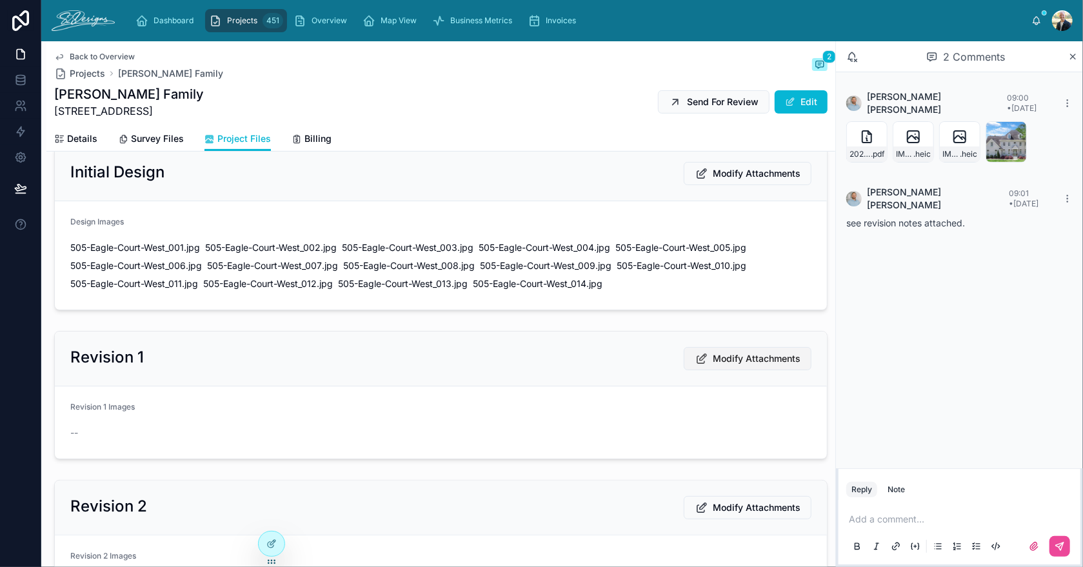
click at [715, 357] on span "Modify Attachments" at bounding box center [757, 358] width 88 height 13
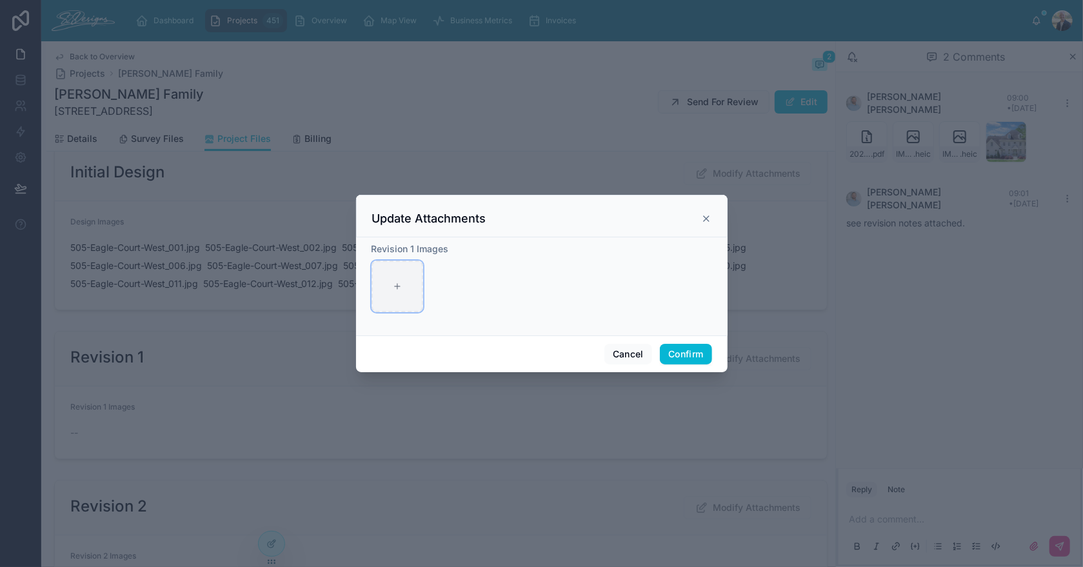
click at [382, 292] on div at bounding box center [397, 287] width 52 height 52
type input "**********"
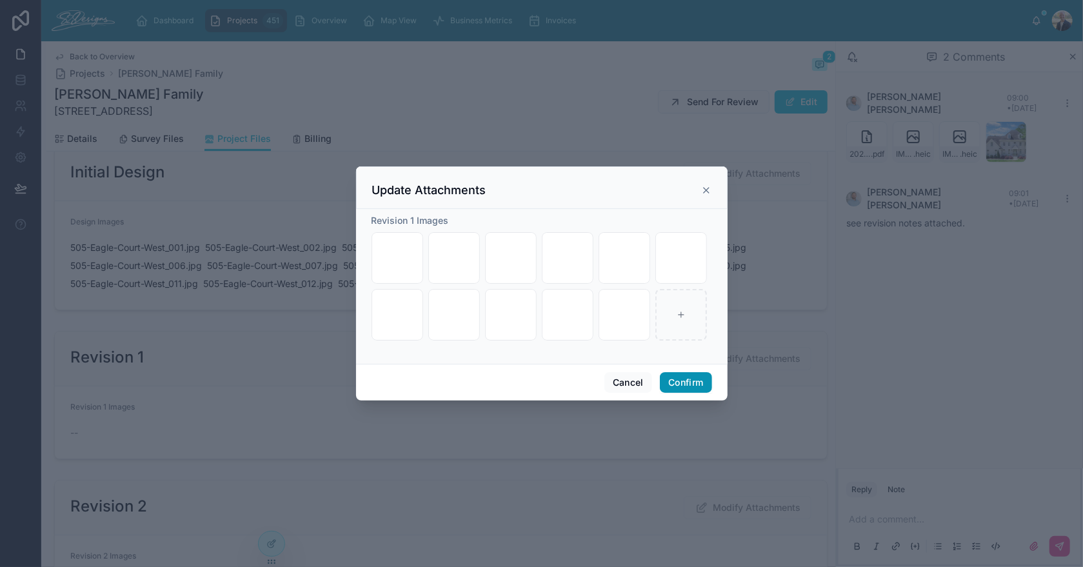
click at [686, 378] on button "Confirm" at bounding box center [686, 382] width 52 height 21
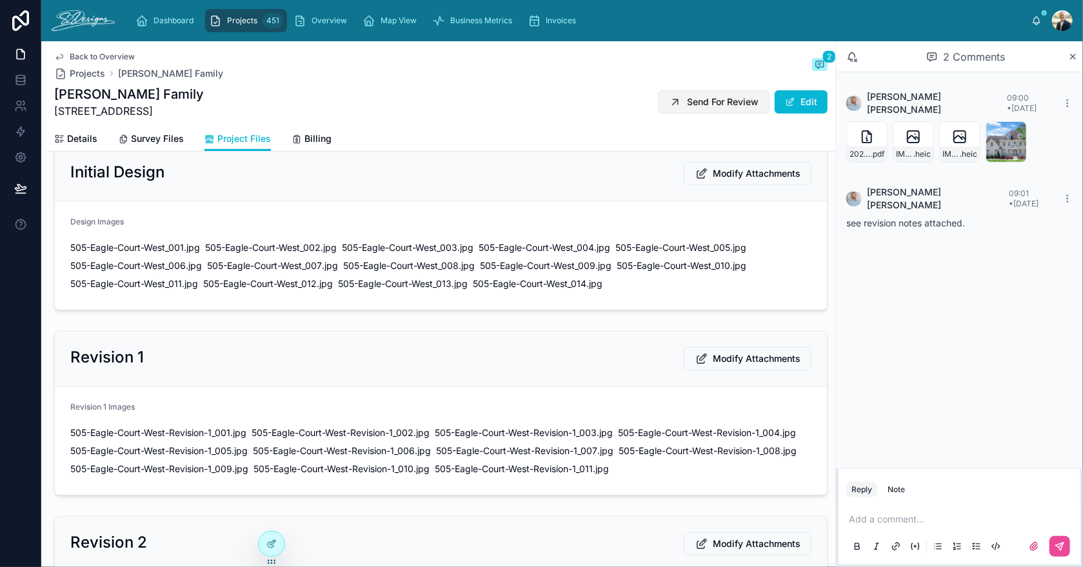
click at [700, 98] on span "Send For Review" at bounding box center [723, 101] width 72 height 13
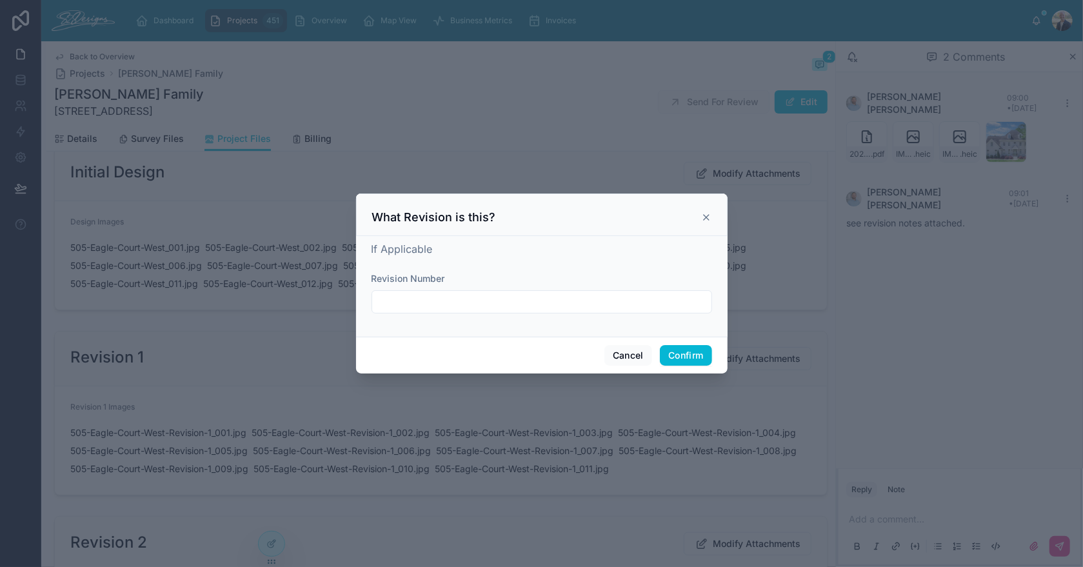
click at [600, 311] on div at bounding box center [541, 301] width 341 height 23
click at [591, 305] on input "text" at bounding box center [541, 302] width 339 height 18
type input "**********"
click at [589, 268] on div "**********" at bounding box center [541, 283] width 341 height 85
click at [675, 355] on button "Confirm" at bounding box center [686, 355] width 52 height 21
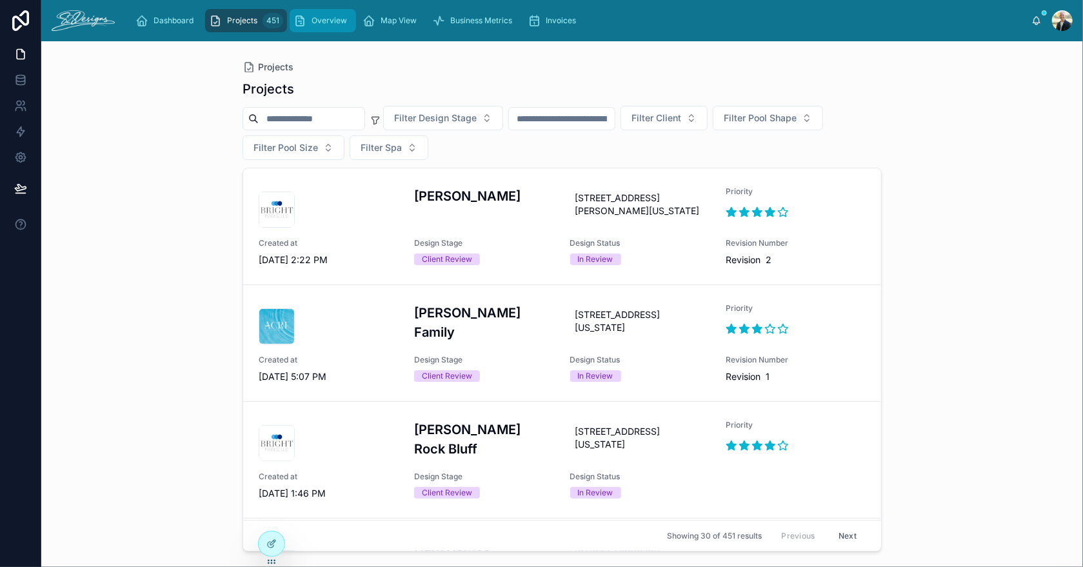
click at [322, 15] on span "Overview" at bounding box center [329, 20] width 35 height 10
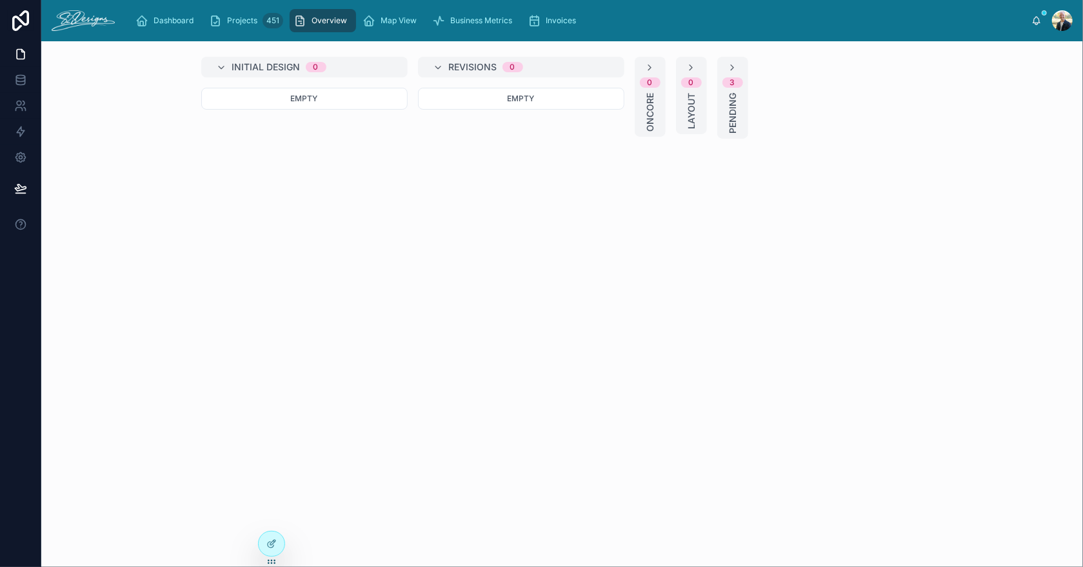
click at [439, 65] on icon at bounding box center [438, 68] width 10 height 10
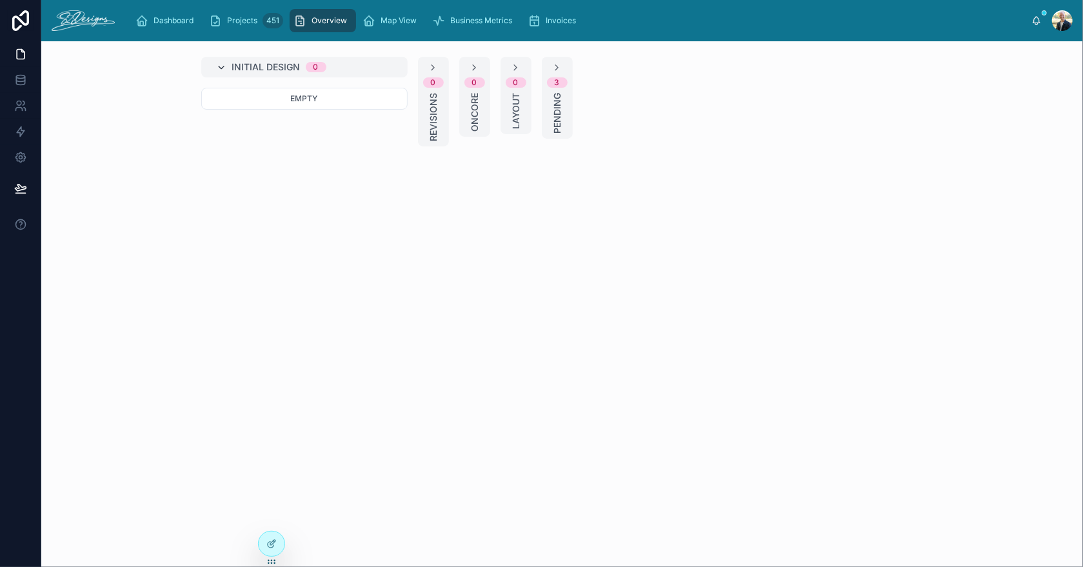
click at [219, 69] on icon at bounding box center [222, 68] width 10 height 10
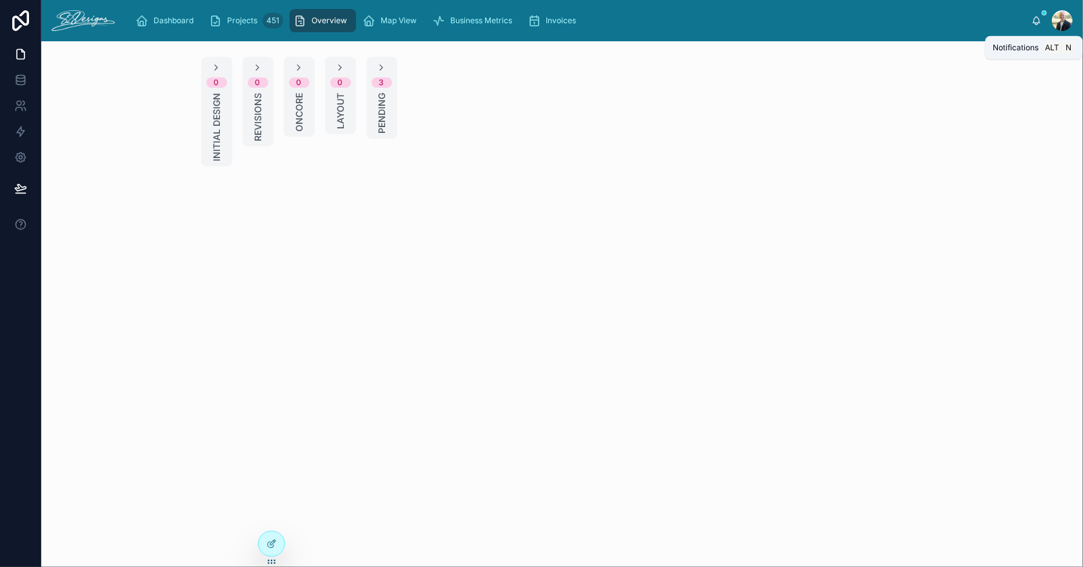
click at [1031, 21] on icon at bounding box center [1036, 20] width 10 height 10
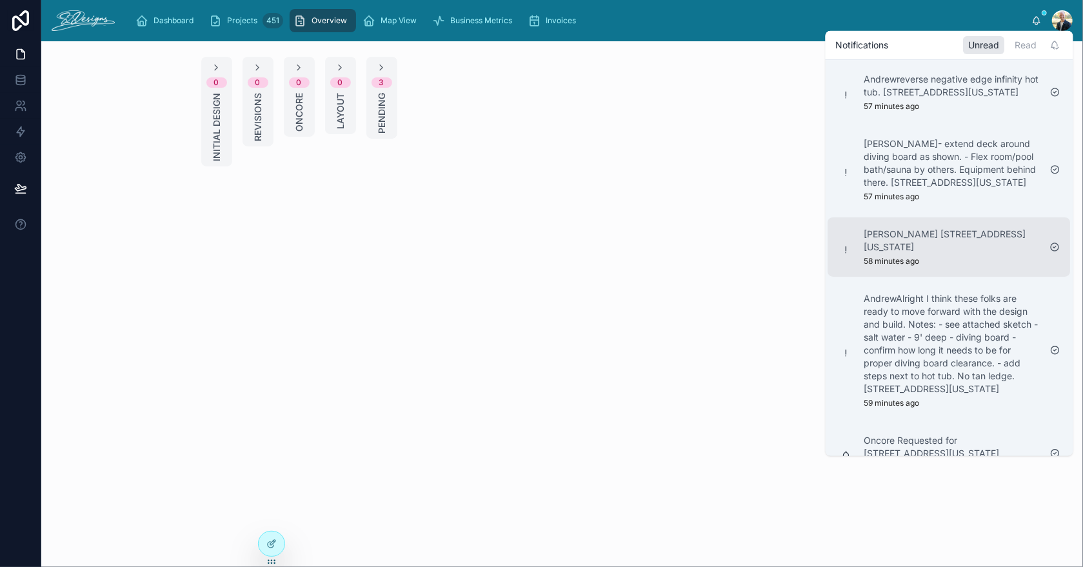
click at [995, 266] on div "[PERSON_NAME] [STREET_ADDRESS][US_STATE] 58 minutes ago" at bounding box center [951, 247] width 175 height 39
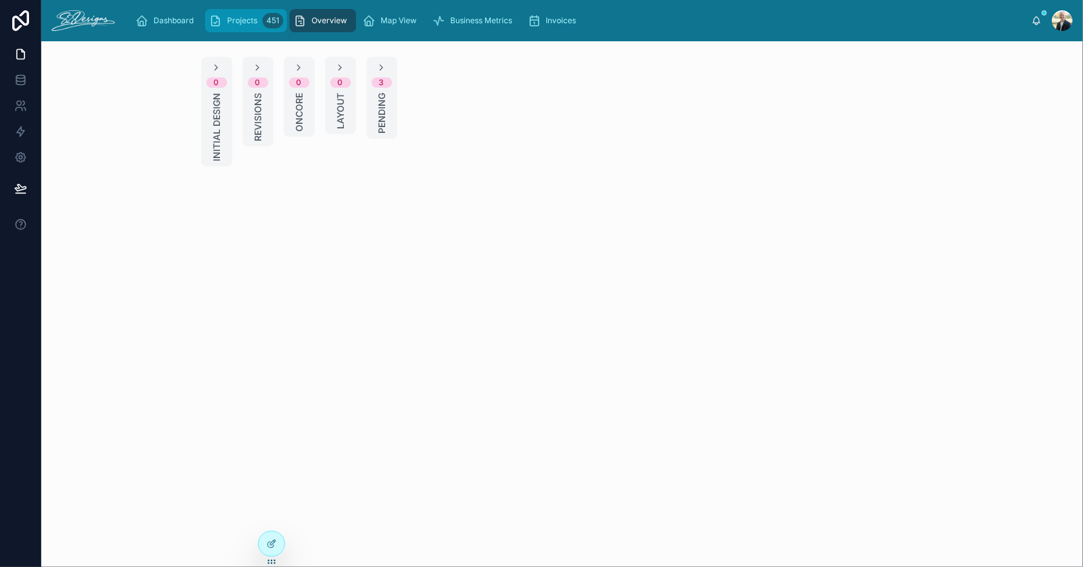
click at [241, 26] on div "Projects 451" at bounding box center [246, 20] width 74 height 21
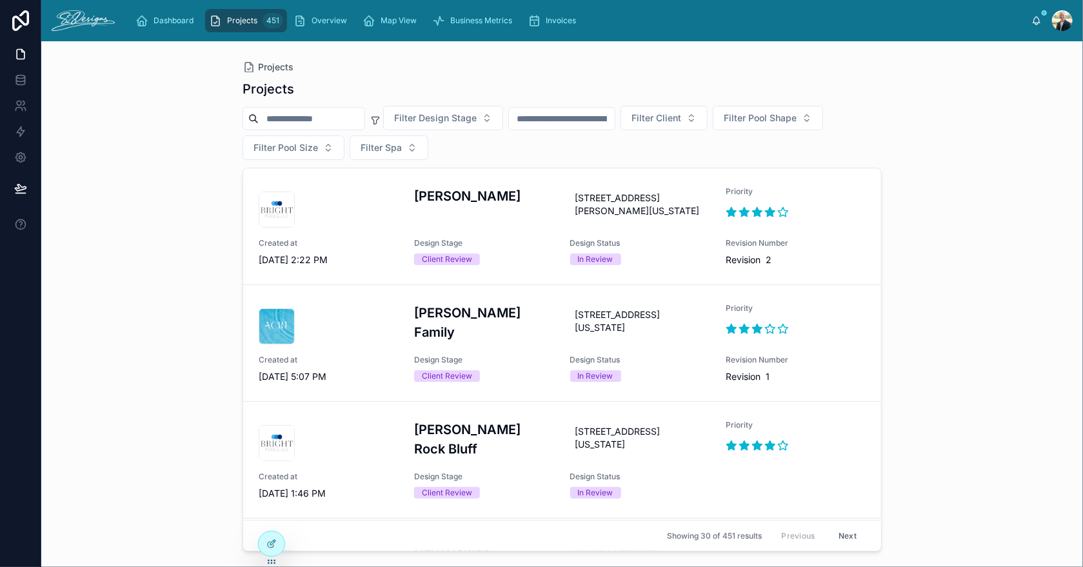
click at [615, 122] on input "text" at bounding box center [562, 119] width 106 height 18
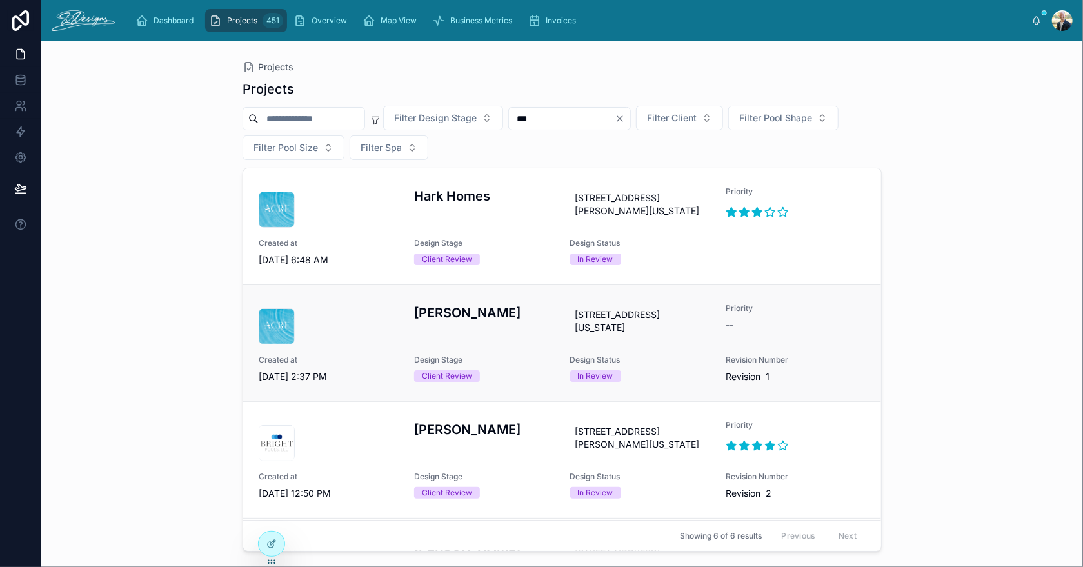
type input "***"
click at [526, 344] on div "[PERSON_NAME]" at bounding box center [484, 323] width 140 height 41
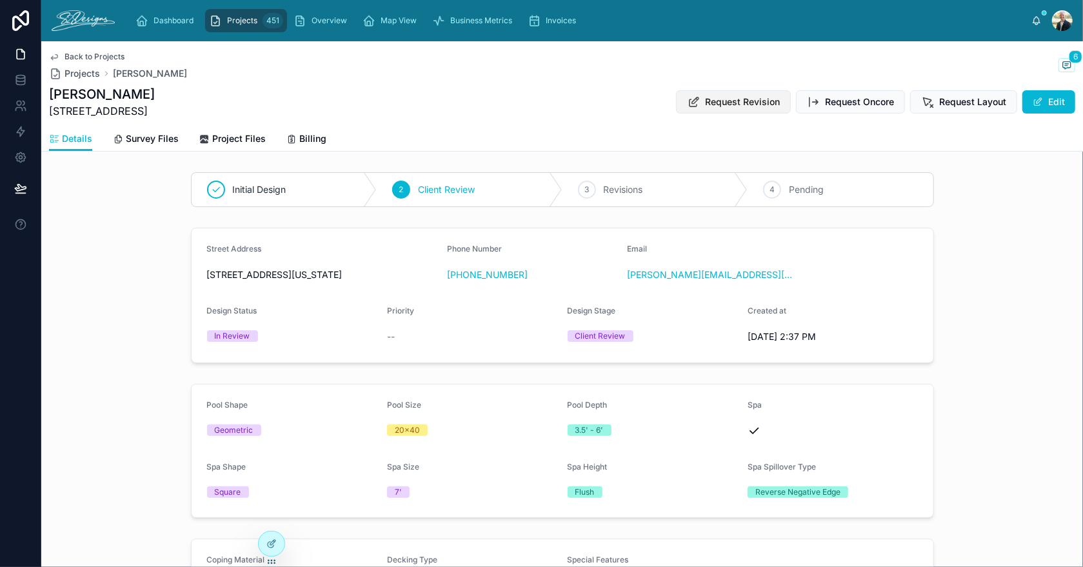
click at [723, 104] on span "Request Revision" at bounding box center [742, 101] width 75 height 13
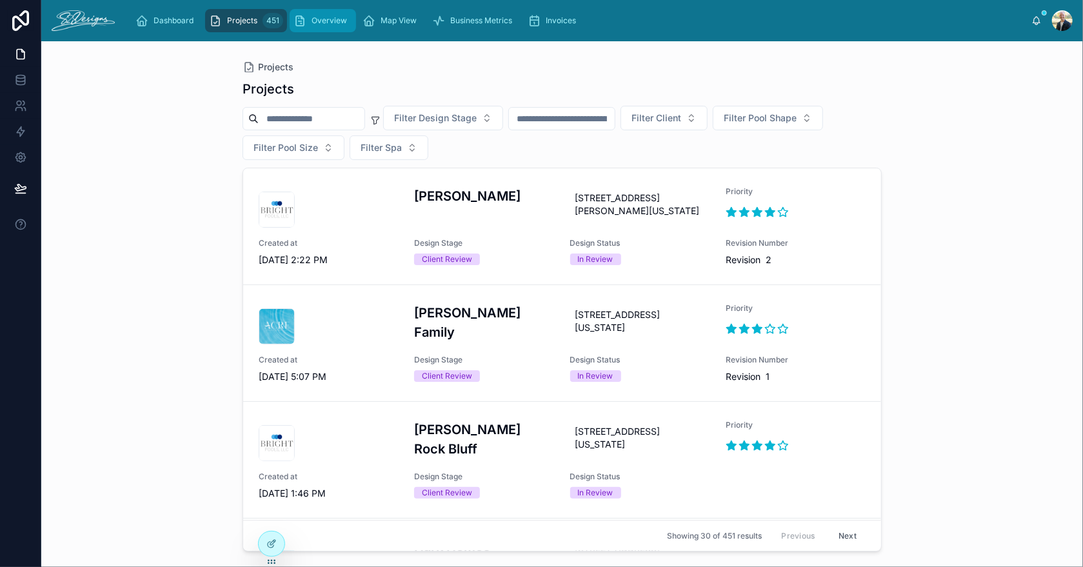
click at [326, 17] on span "Overview" at bounding box center [329, 20] width 35 height 10
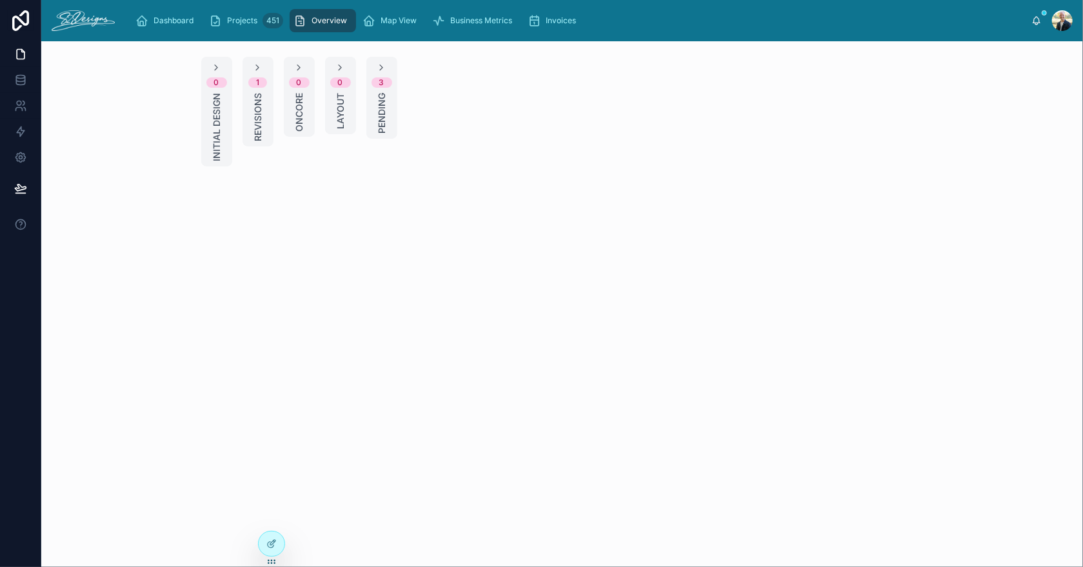
click at [262, 110] on span "Revisions" at bounding box center [258, 117] width 13 height 48
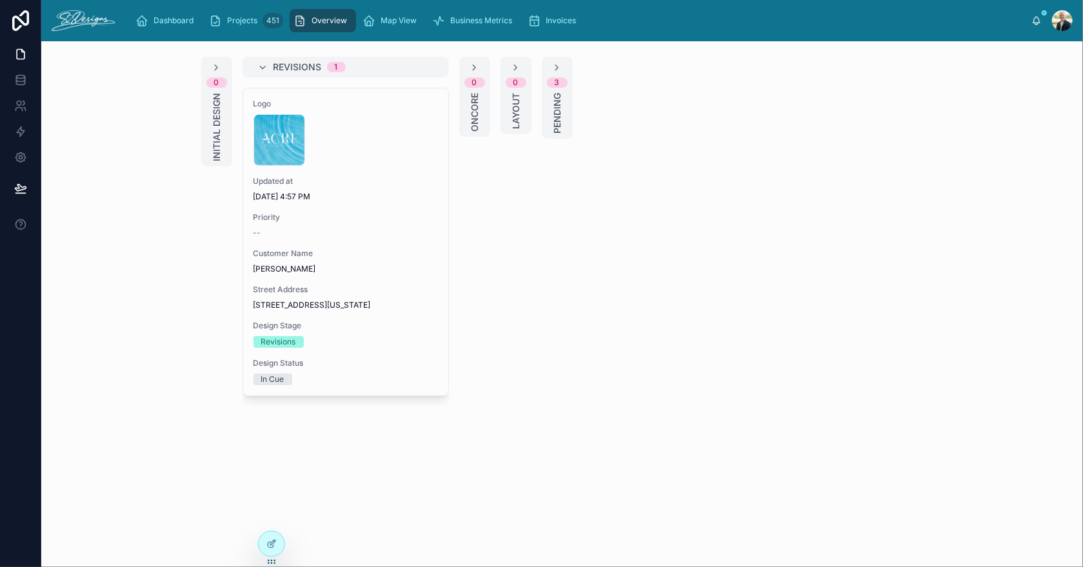
click at [811, 284] on div "0 Initial Design Revisions 1 Logo Untitled-1 .png Updated at [DATE] 4:57 PM Pri…" at bounding box center [562, 232] width 743 height 350
